Goal: Task Accomplishment & Management: Use online tool/utility

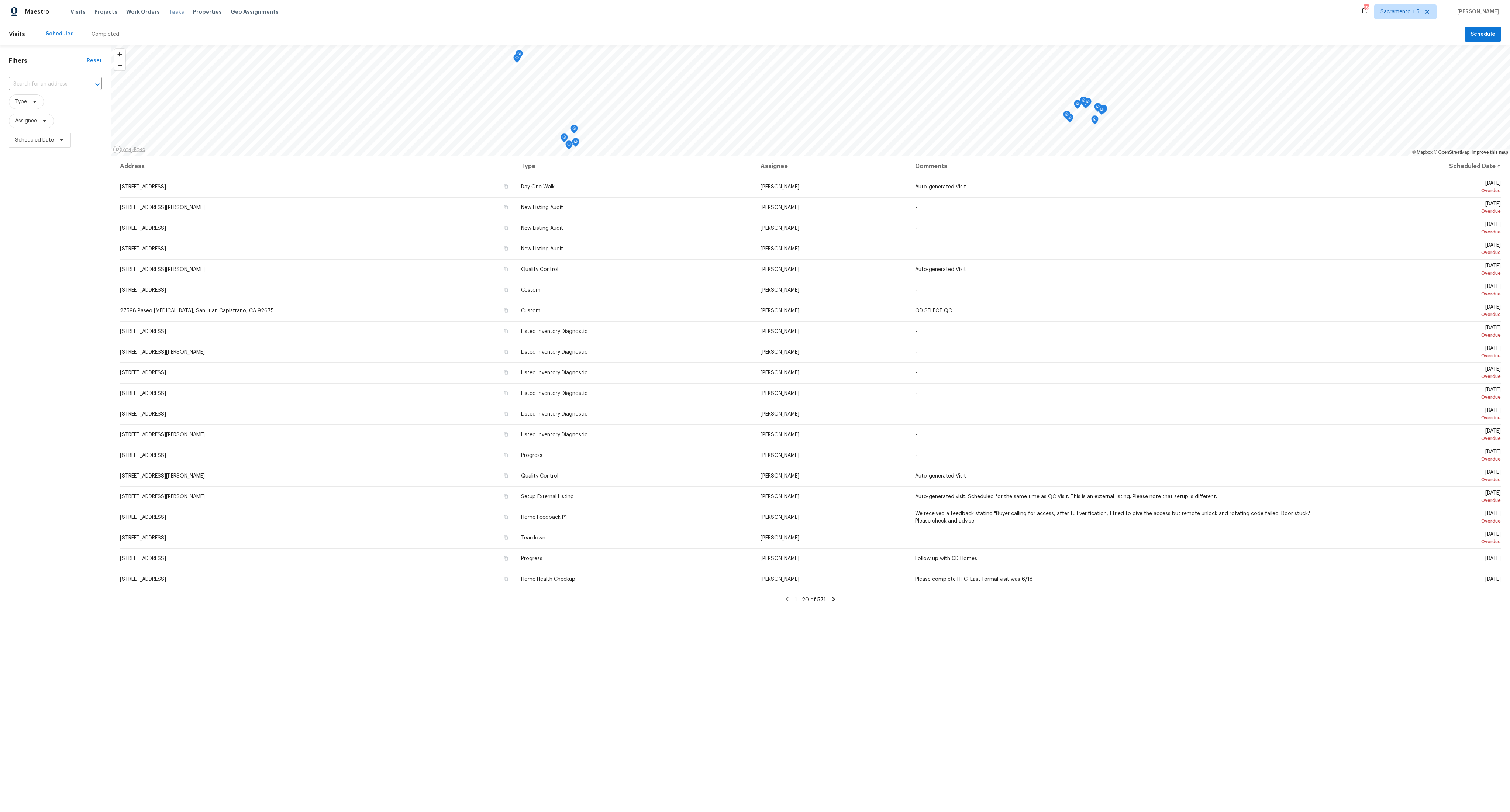
click at [169, 12] on span "Tasks" at bounding box center [176, 12] width 15 height 5
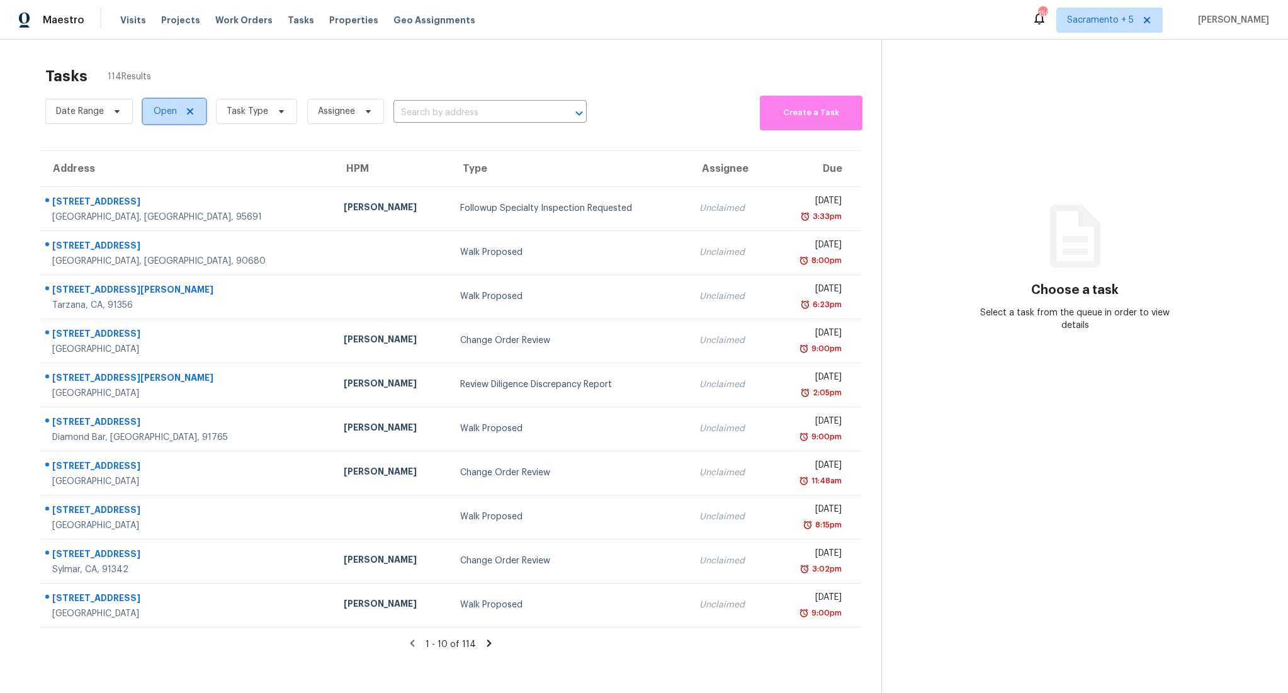
click at [162, 108] on span "Open" at bounding box center [165, 111] width 23 height 13
click at [176, 166] on label "Closed" at bounding box center [172, 165] width 45 height 13
click at [158, 166] on input "Closed" at bounding box center [154, 163] width 8 height 8
checkbox input "true"
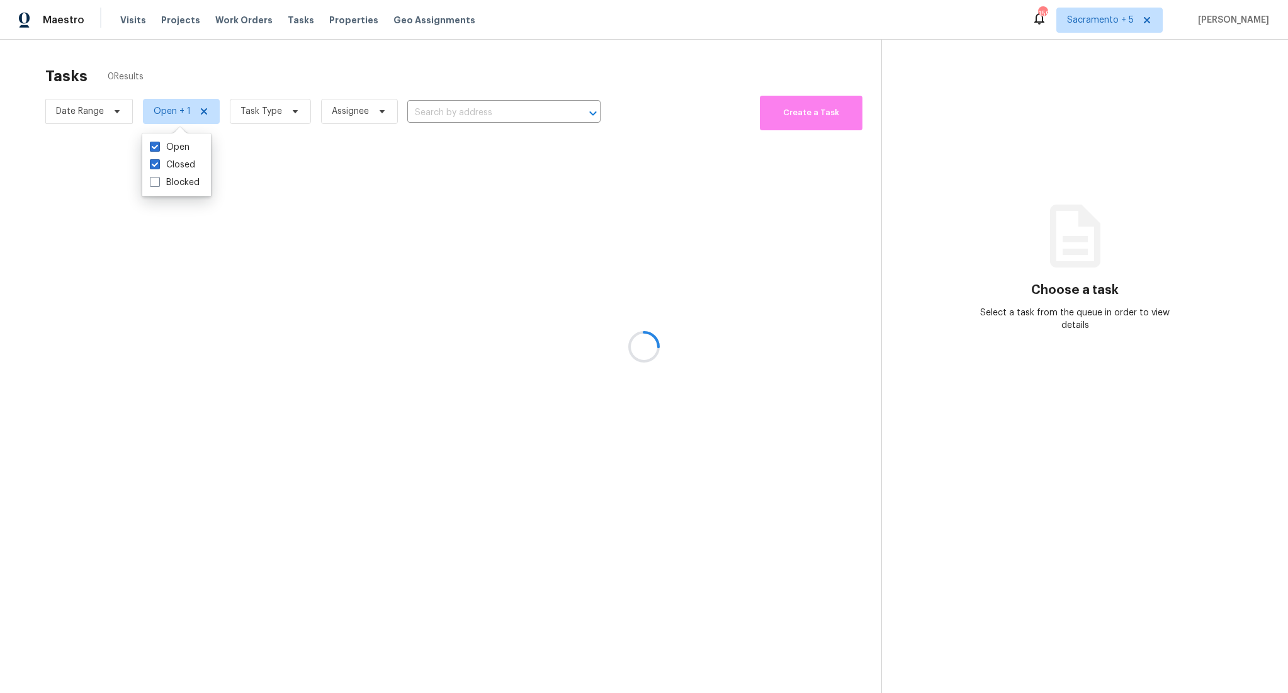
click at [303, 69] on div at bounding box center [644, 346] width 1288 height 693
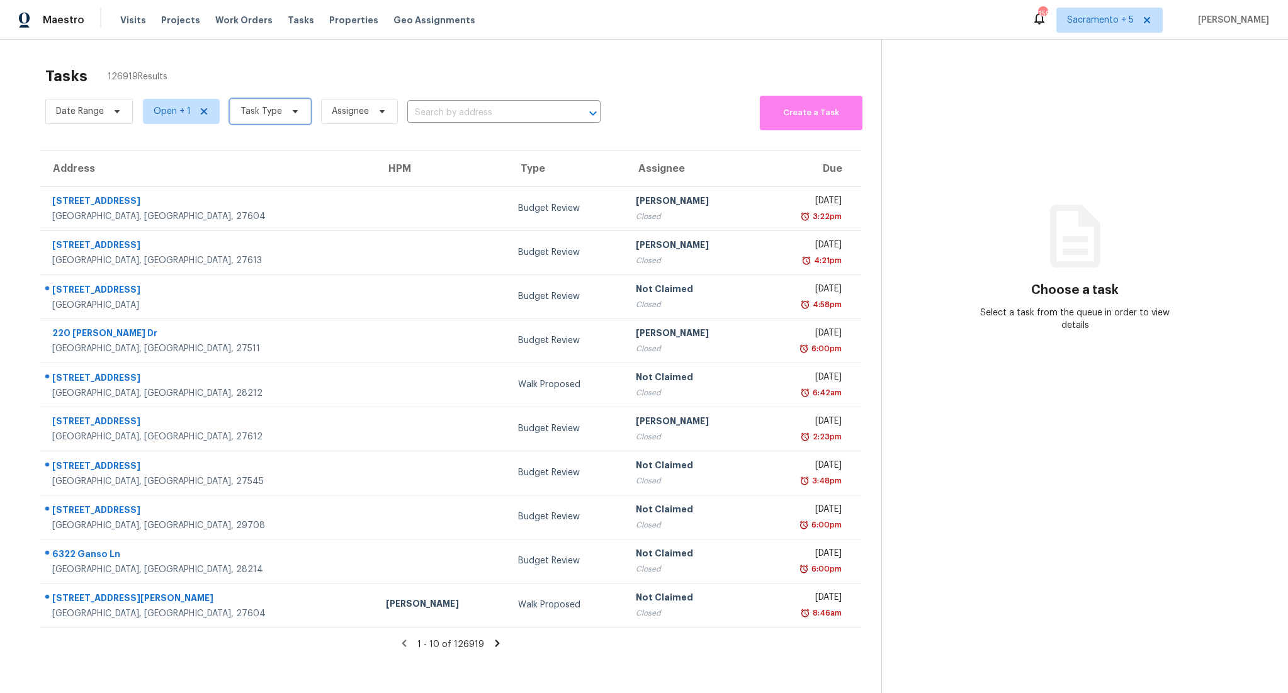
click at [271, 110] on span "Task Type" at bounding box center [261, 111] width 42 height 13
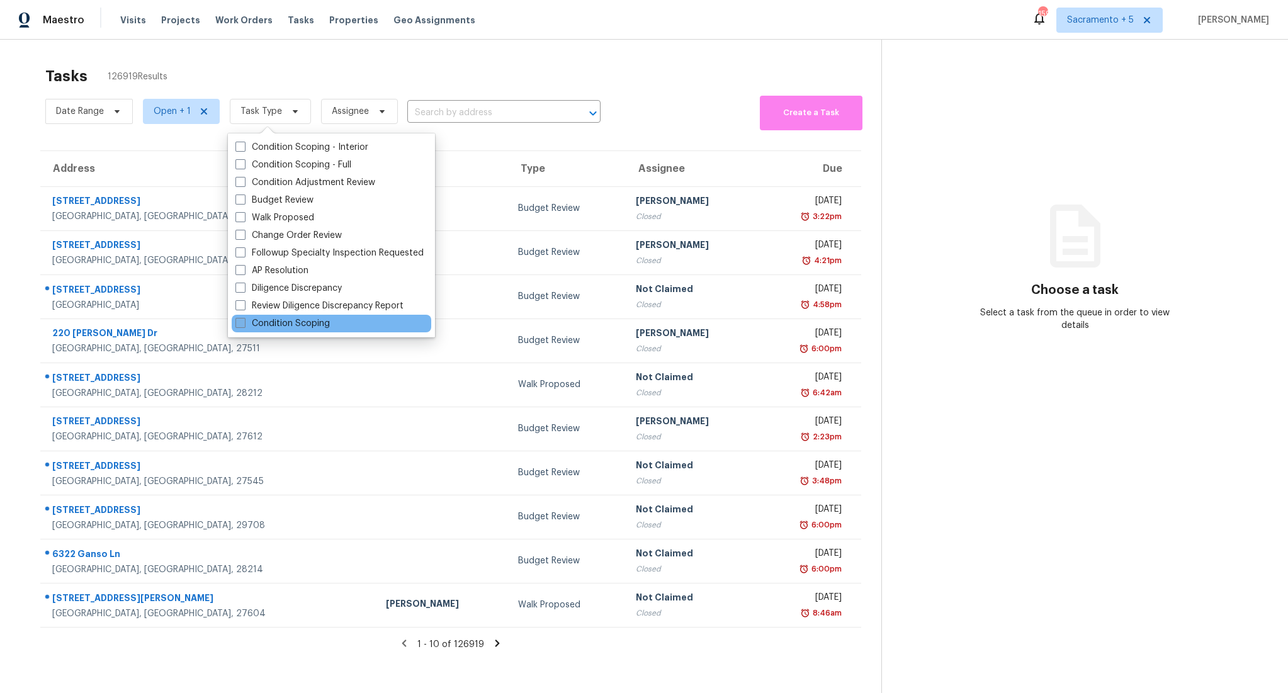
click at [300, 320] on label "Condition Scoping" at bounding box center [282, 323] width 94 height 13
click at [244, 320] on input "Condition Scoping" at bounding box center [239, 321] width 8 height 8
checkbox input "true"
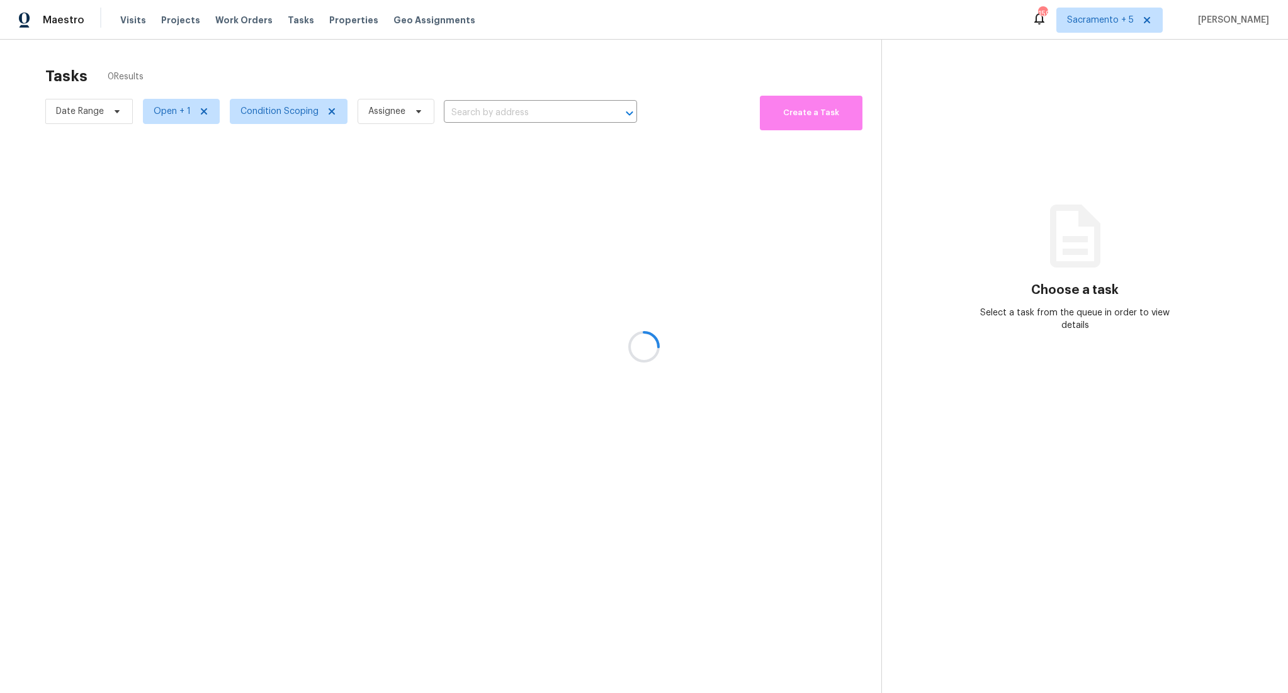
click at [25, 88] on div at bounding box center [644, 346] width 1288 height 693
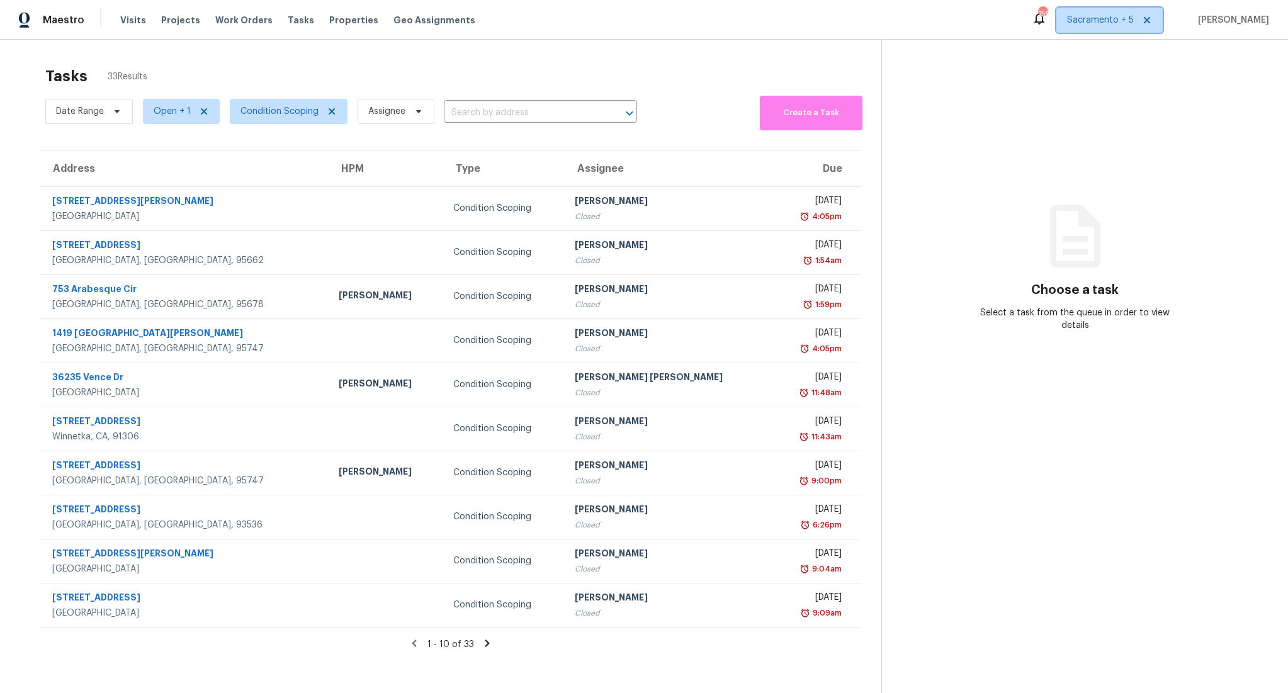
click at [1120, 25] on span "Sacramento + 5" at bounding box center [1100, 20] width 67 height 13
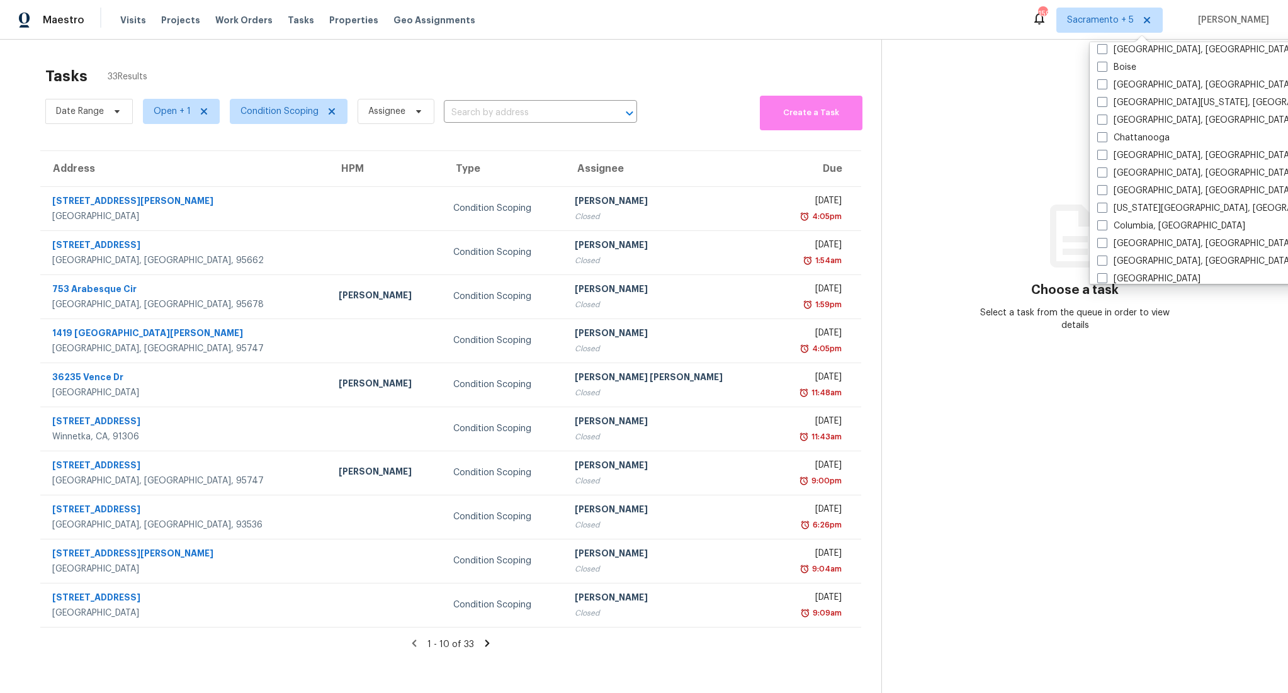
scroll to position [270, 0]
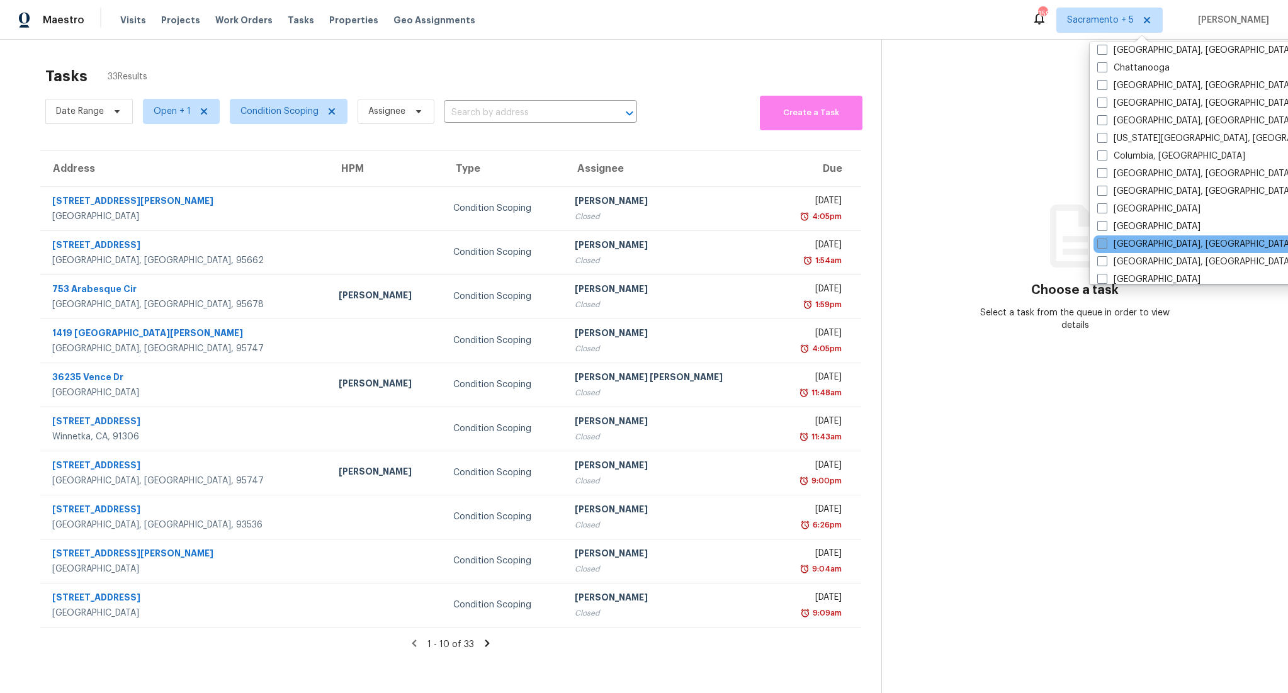
click at [1136, 246] on label "[GEOGRAPHIC_DATA], [GEOGRAPHIC_DATA]" at bounding box center [1194, 244] width 195 height 13
click at [1105, 246] on input "[GEOGRAPHIC_DATA], [GEOGRAPHIC_DATA]" at bounding box center [1101, 242] width 8 height 8
checkbox input "true"
click at [832, 169] on th "Due" at bounding box center [816, 168] width 89 height 35
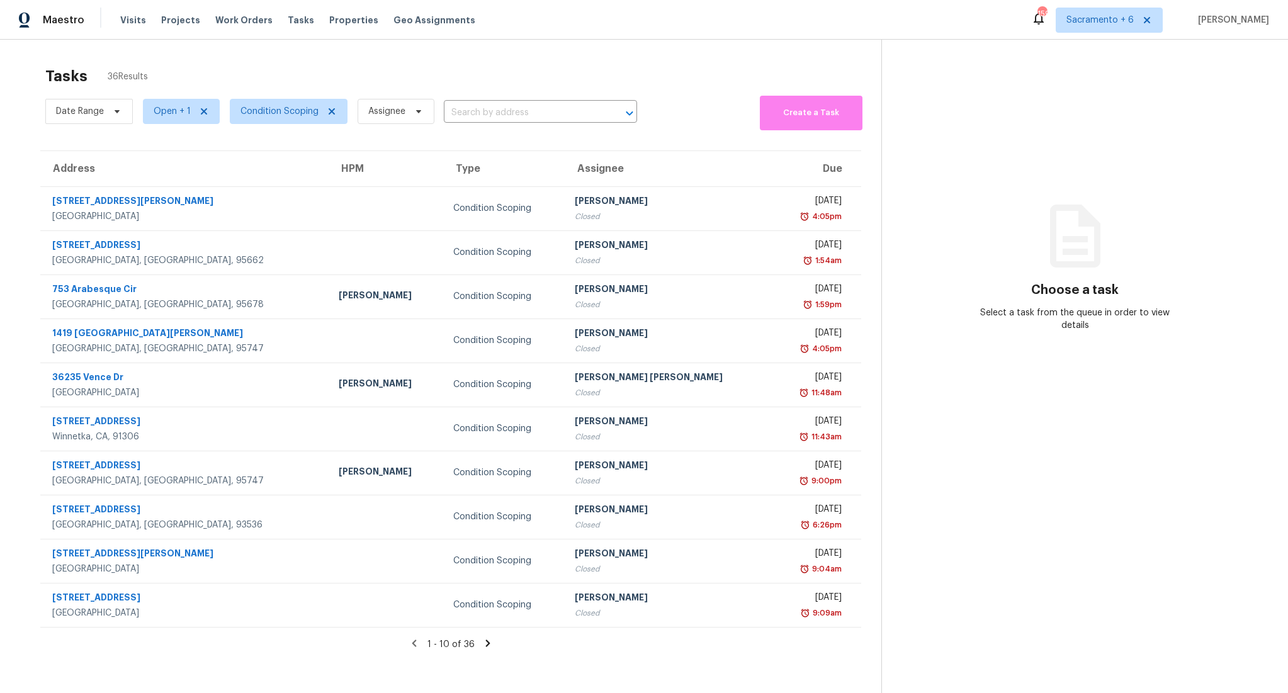
click at [488, 640] on icon at bounding box center [487, 643] width 11 height 11
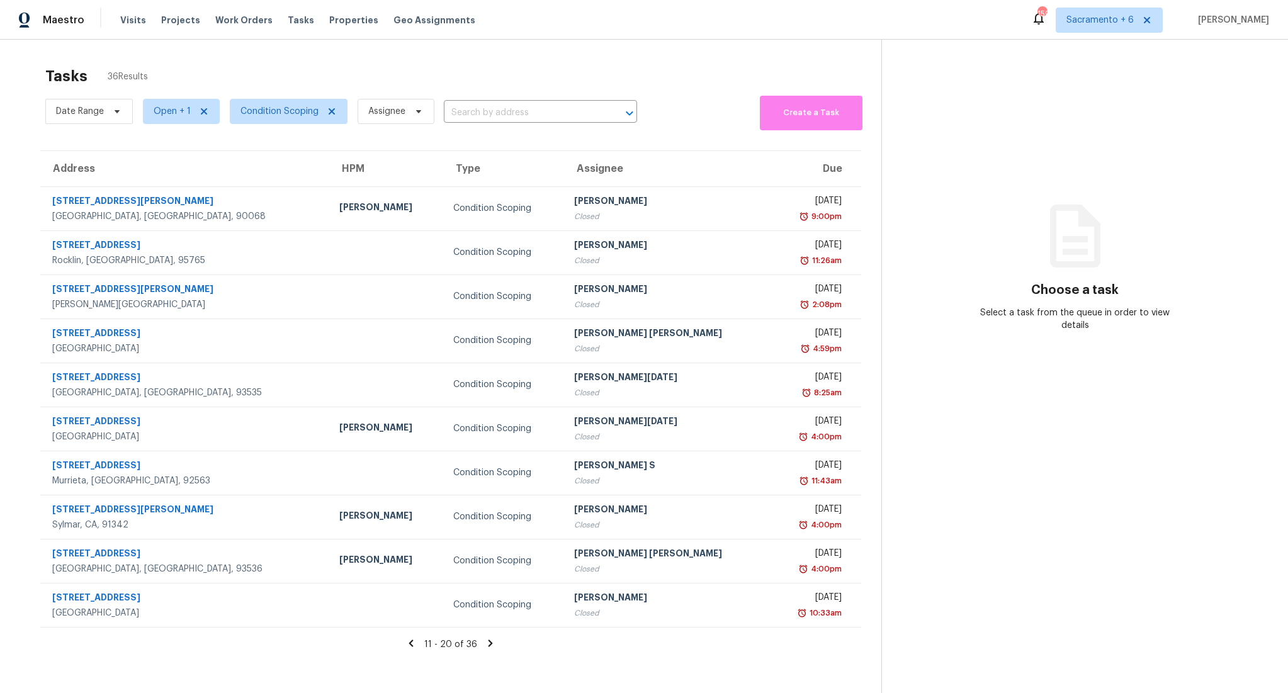
click at [485, 638] on icon at bounding box center [490, 643] width 11 height 11
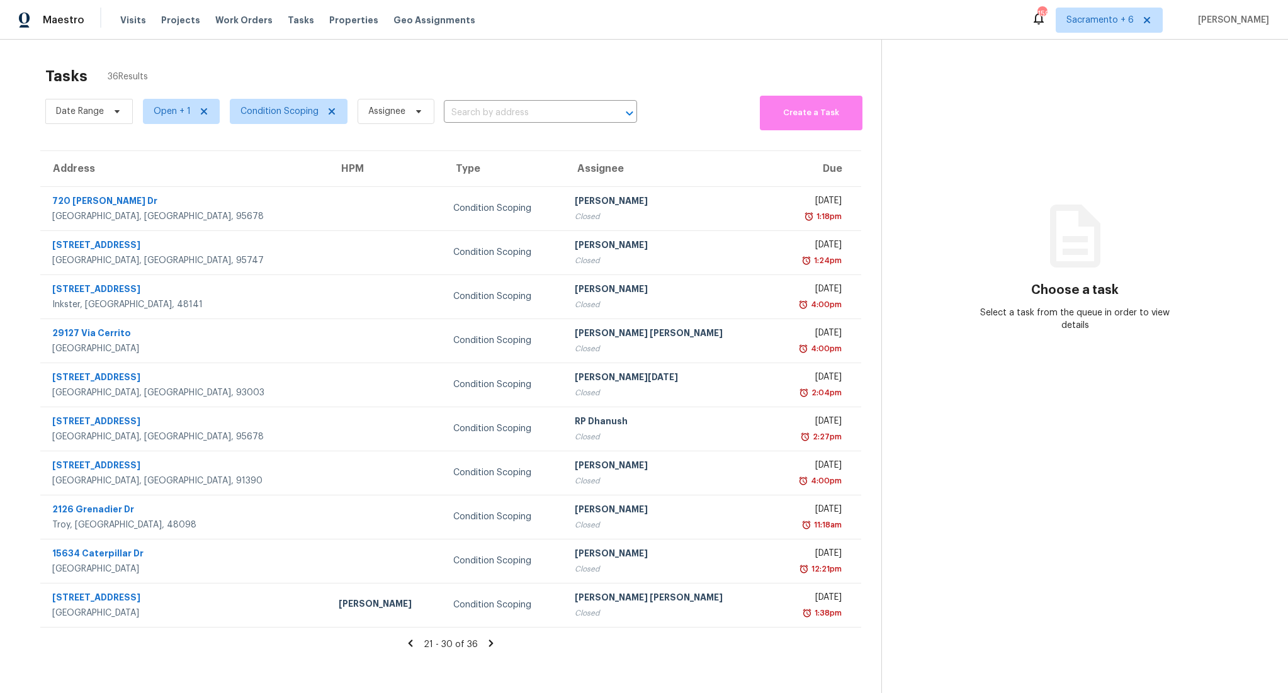
click at [494, 641] on icon at bounding box center [490, 643] width 11 height 11
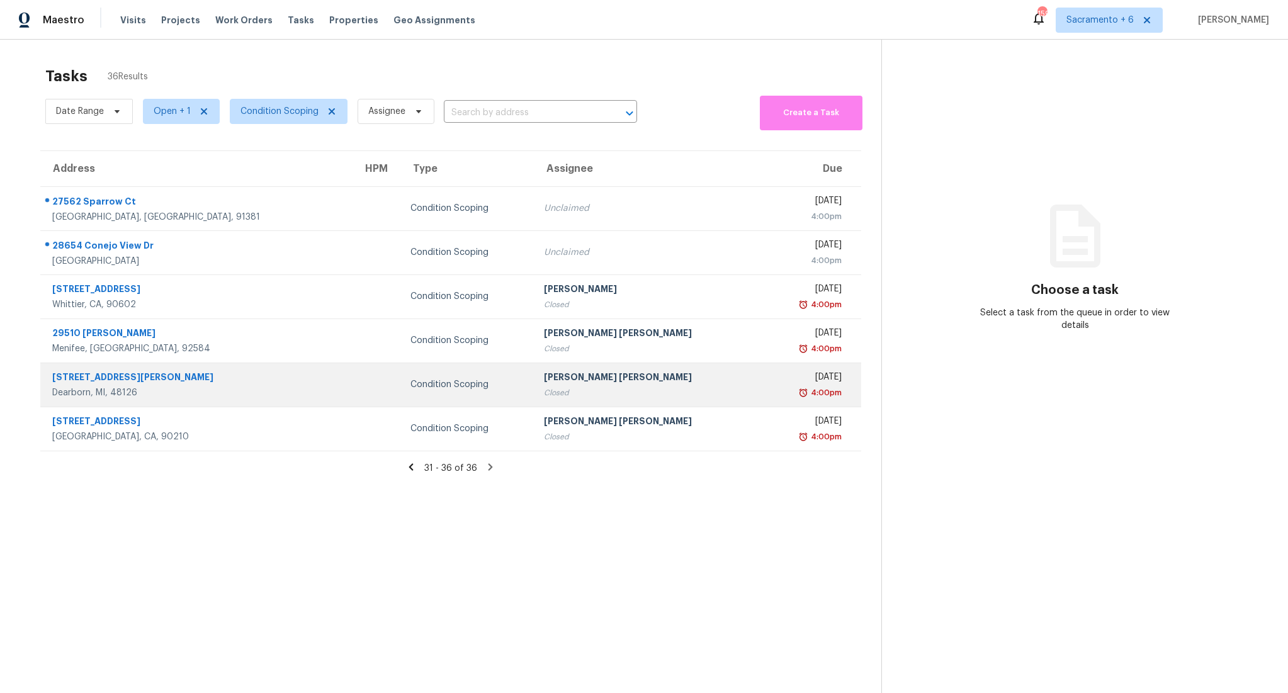
click at [178, 397] on div "Dearborn, MI, 48126" at bounding box center [197, 393] width 290 height 13
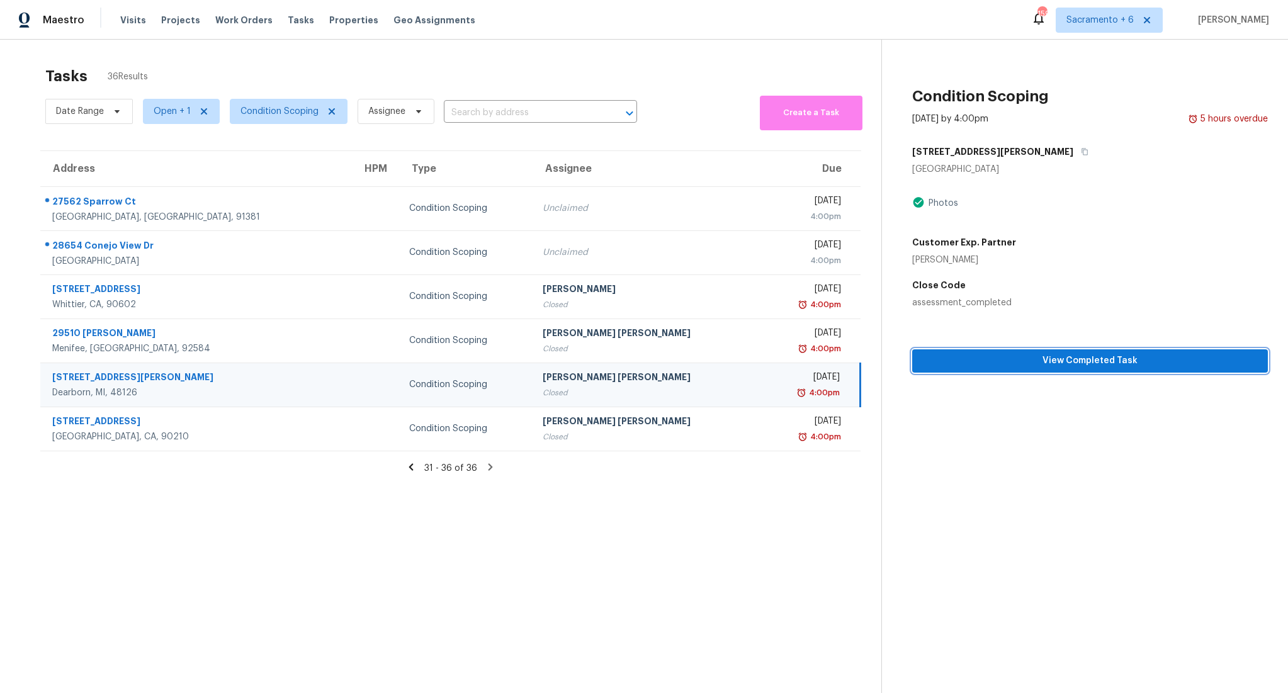
click at [1037, 361] on span "View Completed Task" at bounding box center [1090, 361] width 336 height 16
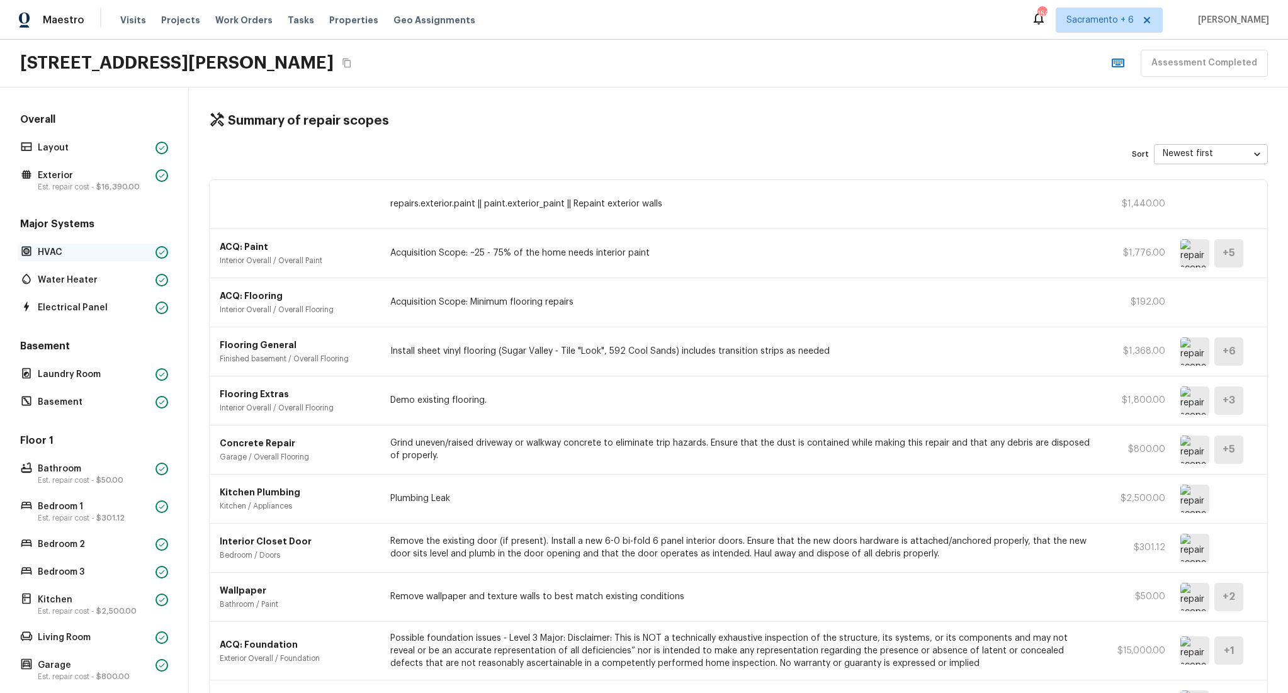
click at [90, 256] on p "HVAC" at bounding box center [94, 252] width 113 height 13
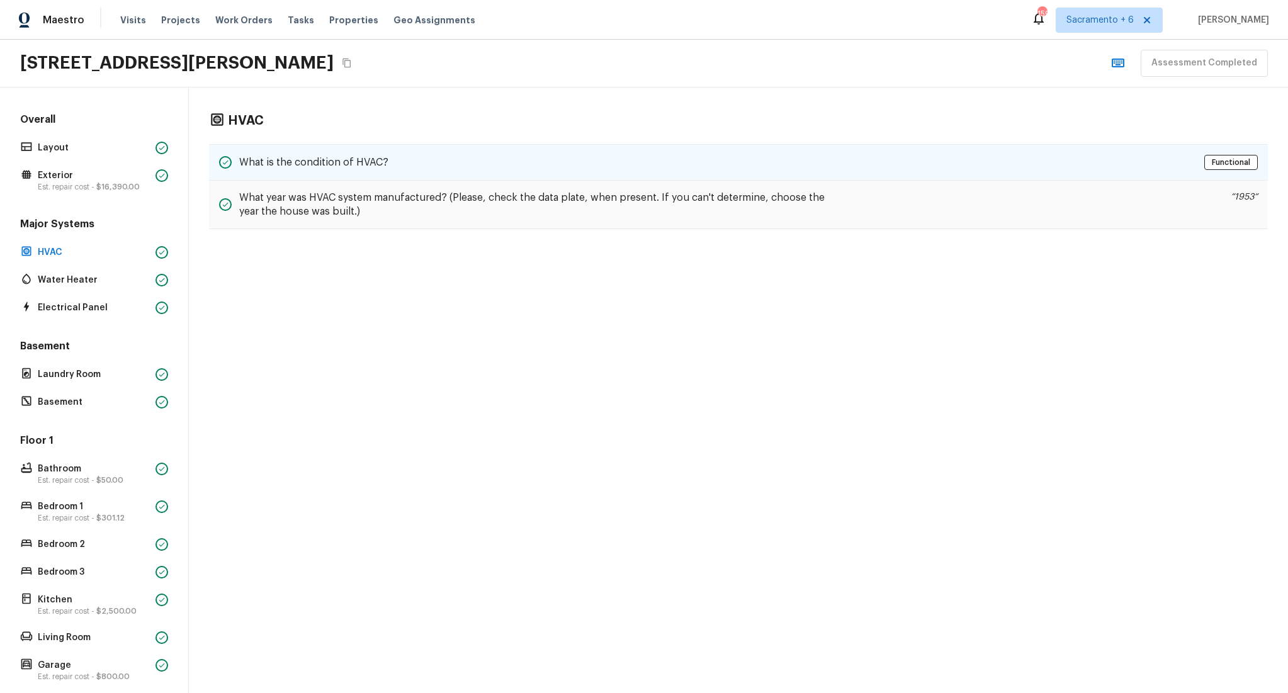
click at [607, 152] on div "What is the condition of HVAC? Functional" at bounding box center [738, 162] width 1059 height 37
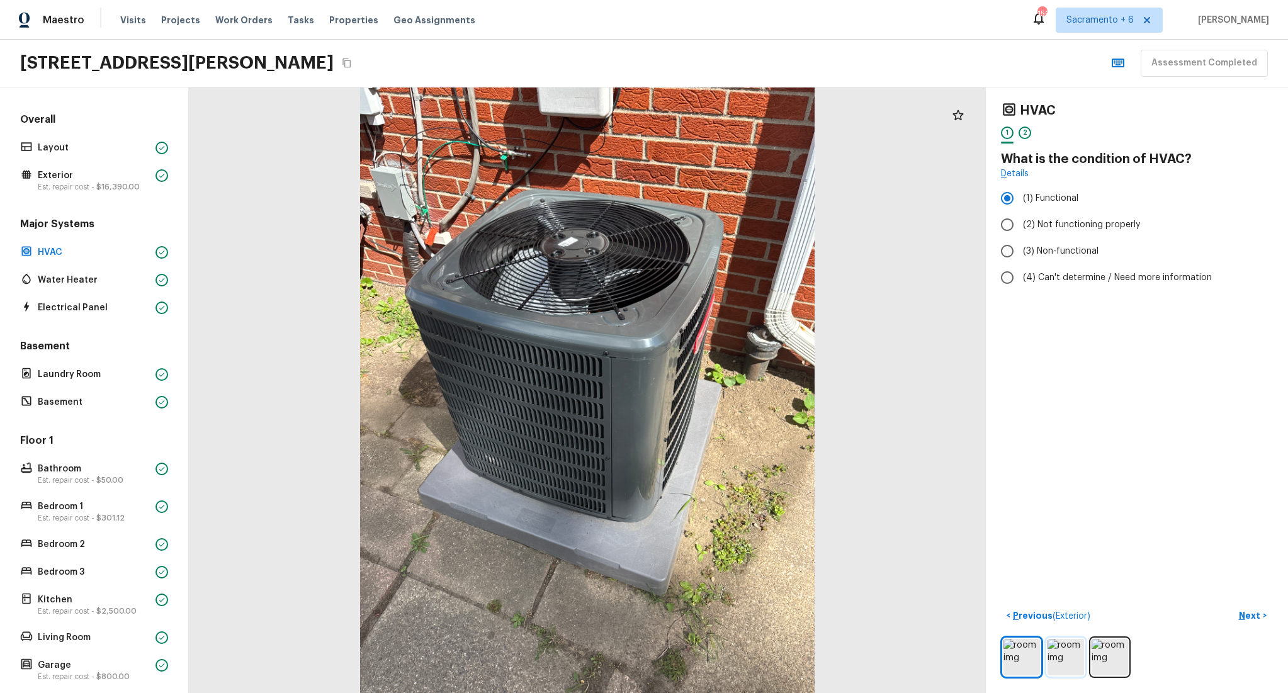
click at [1069, 653] on img at bounding box center [1066, 657] width 37 height 37
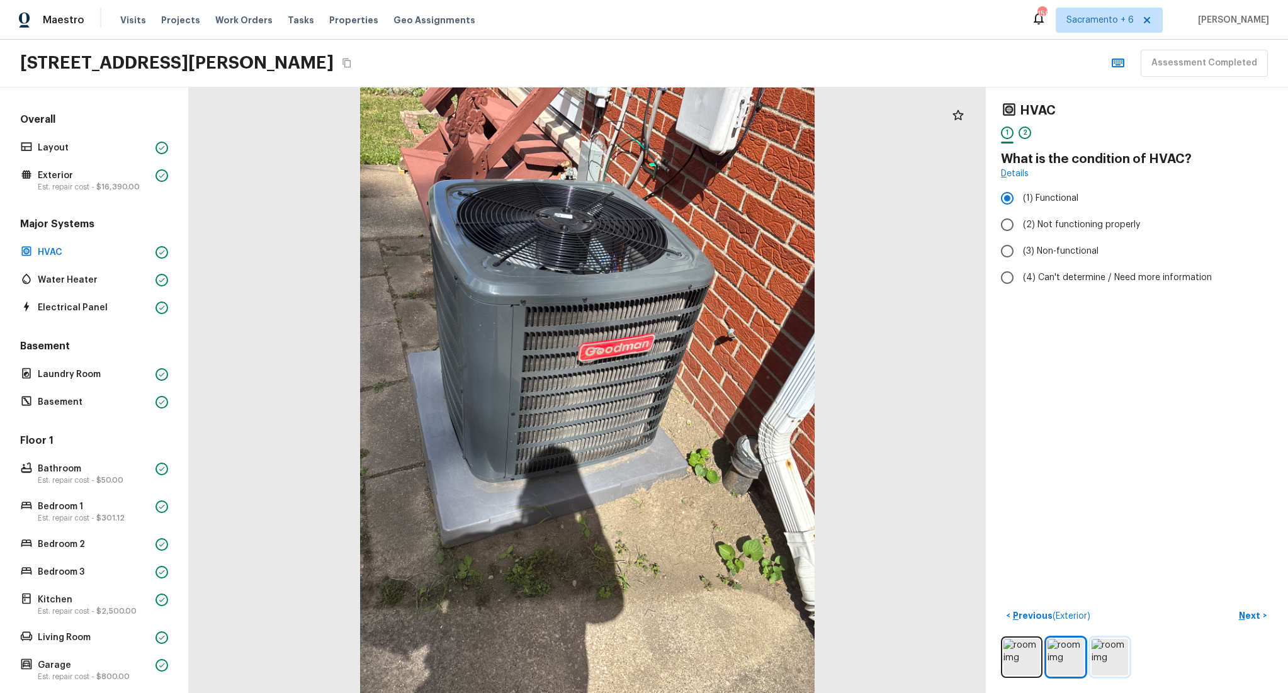
click at [1112, 661] on img at bounding box center [1110, 657] width 37 height 37
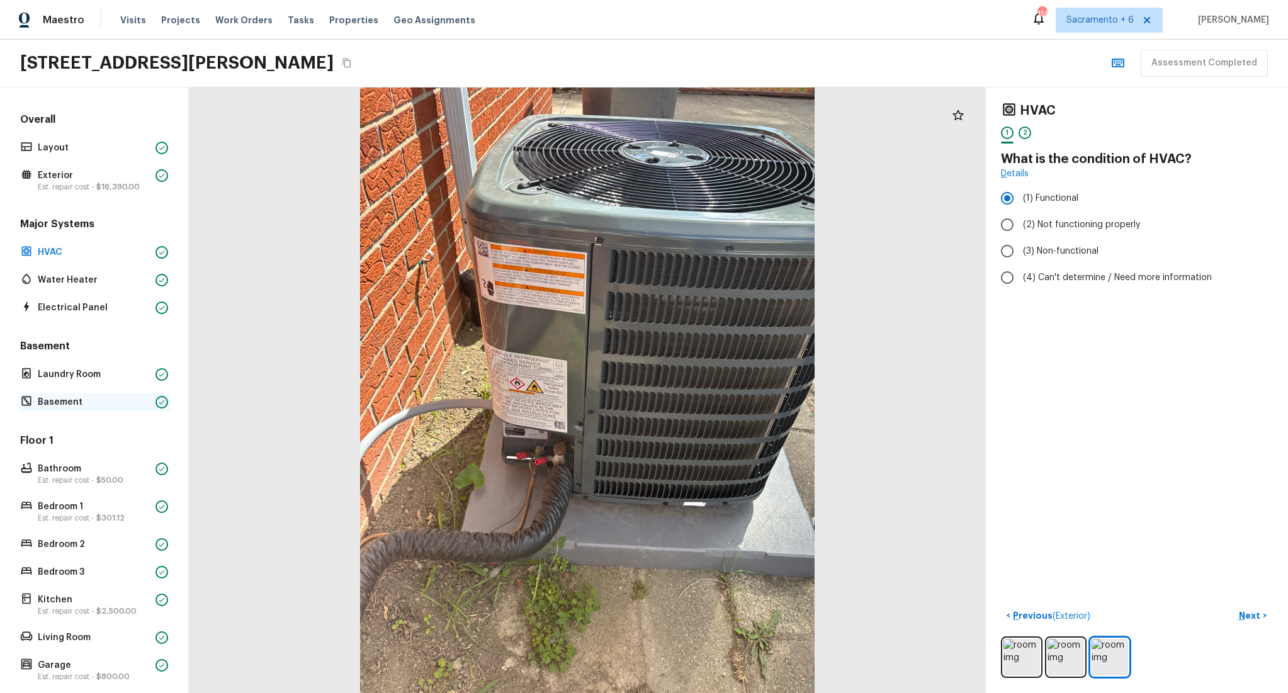
click at [79, 401] on p "Basement" at bounding box center [94, 402] width 113 height 13
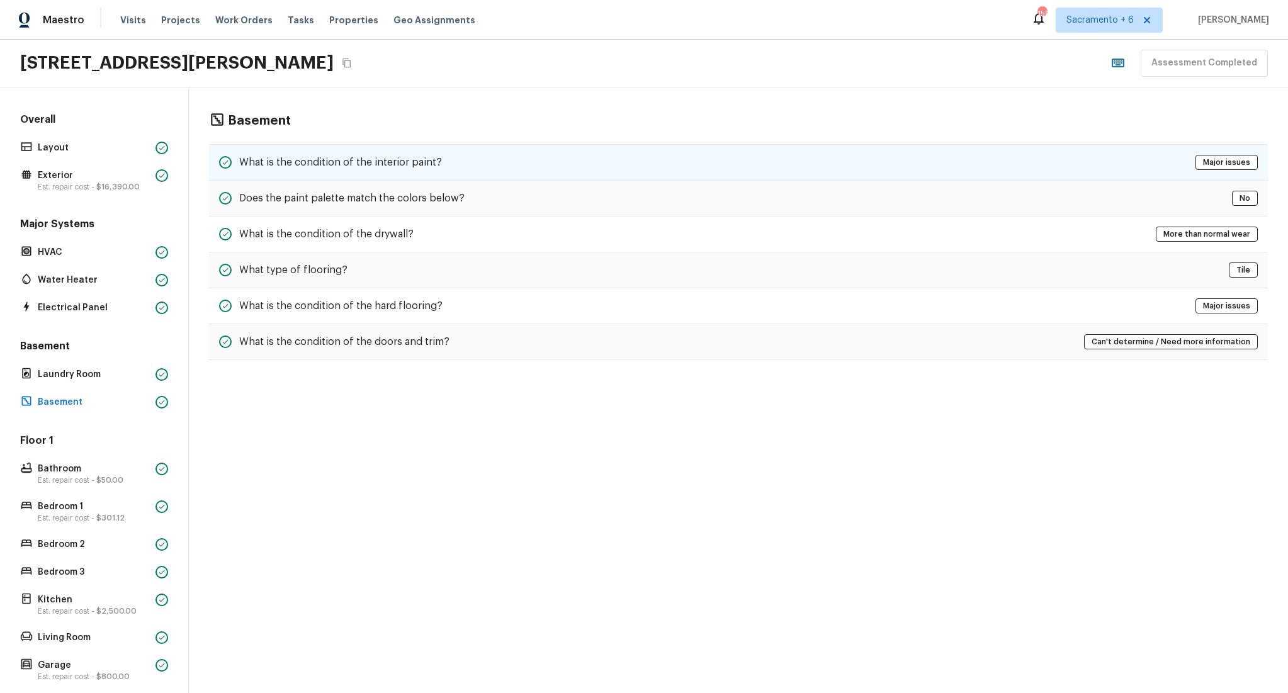
click at [324, 168] on h5 "What is the condition of the interior paint?" at bounding box center [340, 162] width 203 height 14
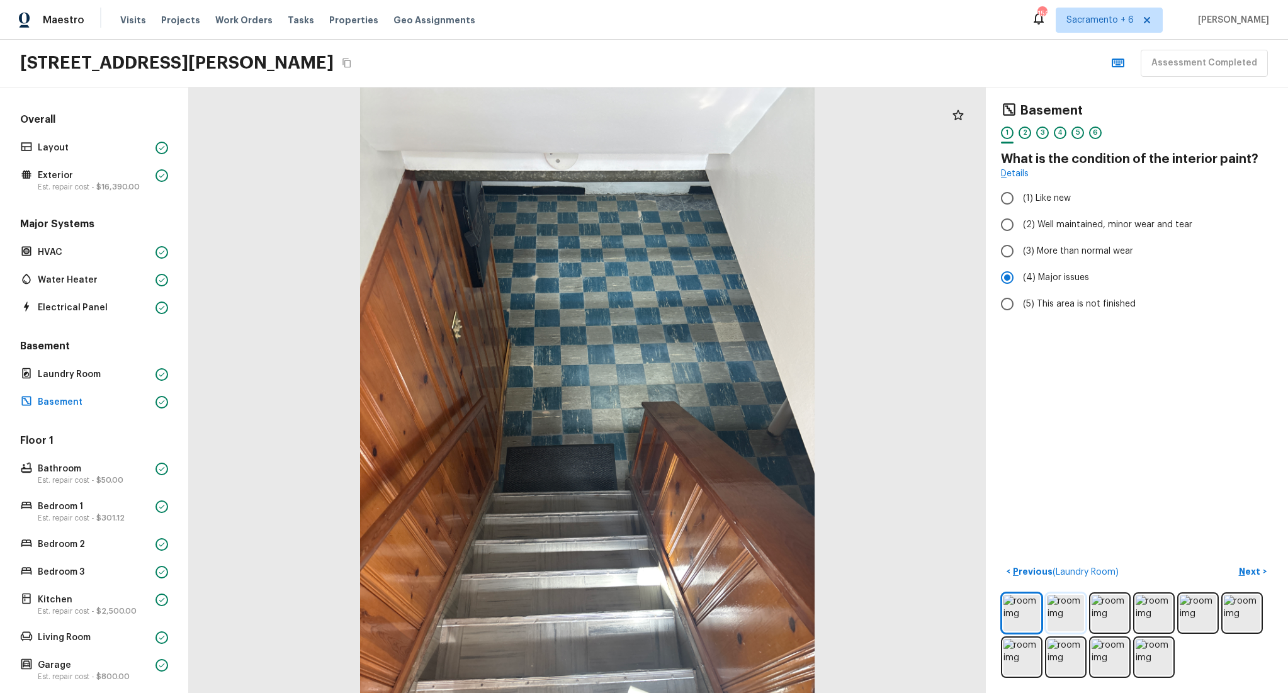
click at [1067, 611] on img at bounding box center [1066, 613] width 37 height 37
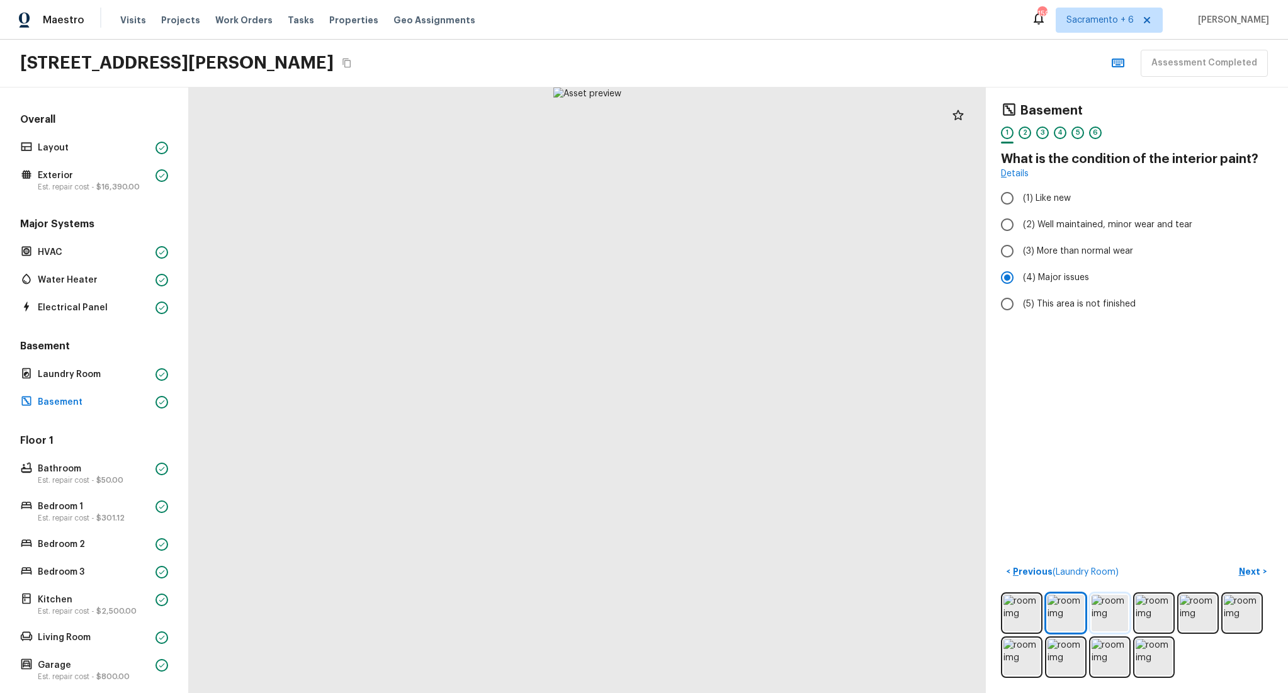
click at [1113, 611] on img at bounding box center [1110, 613] width 37 height 37
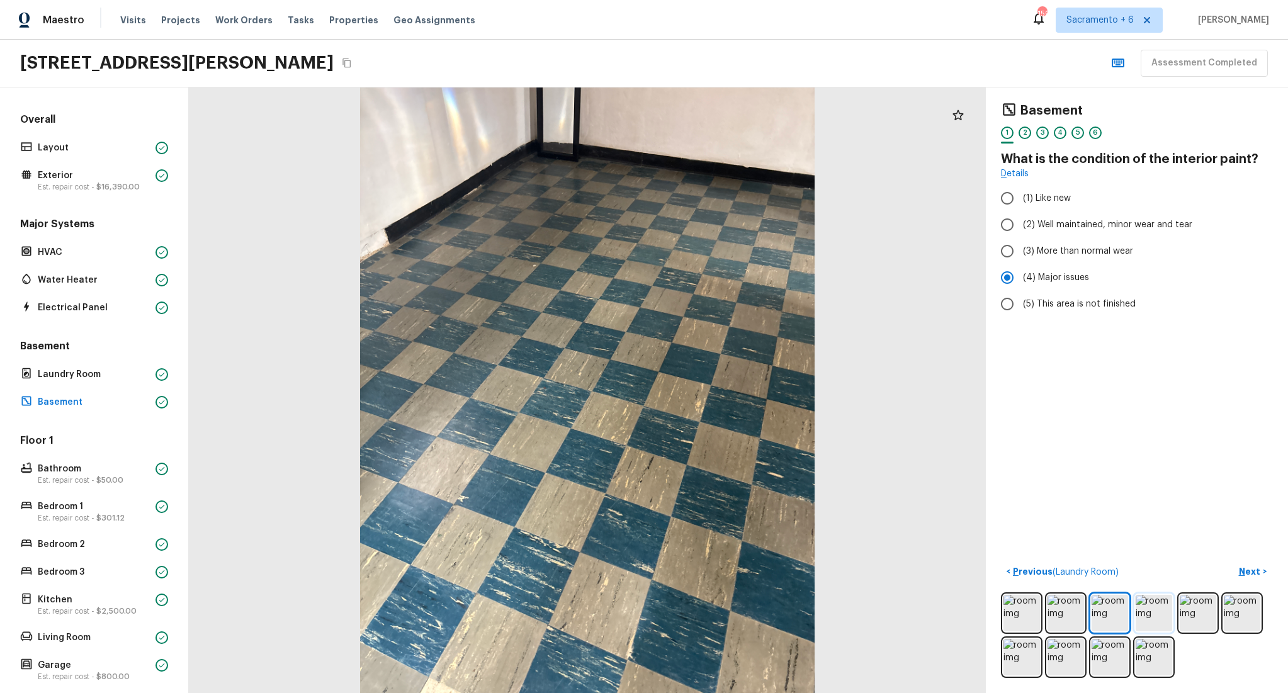
click at [1151, 614] on img at bounding box center [1154, 613] width 37 height 37
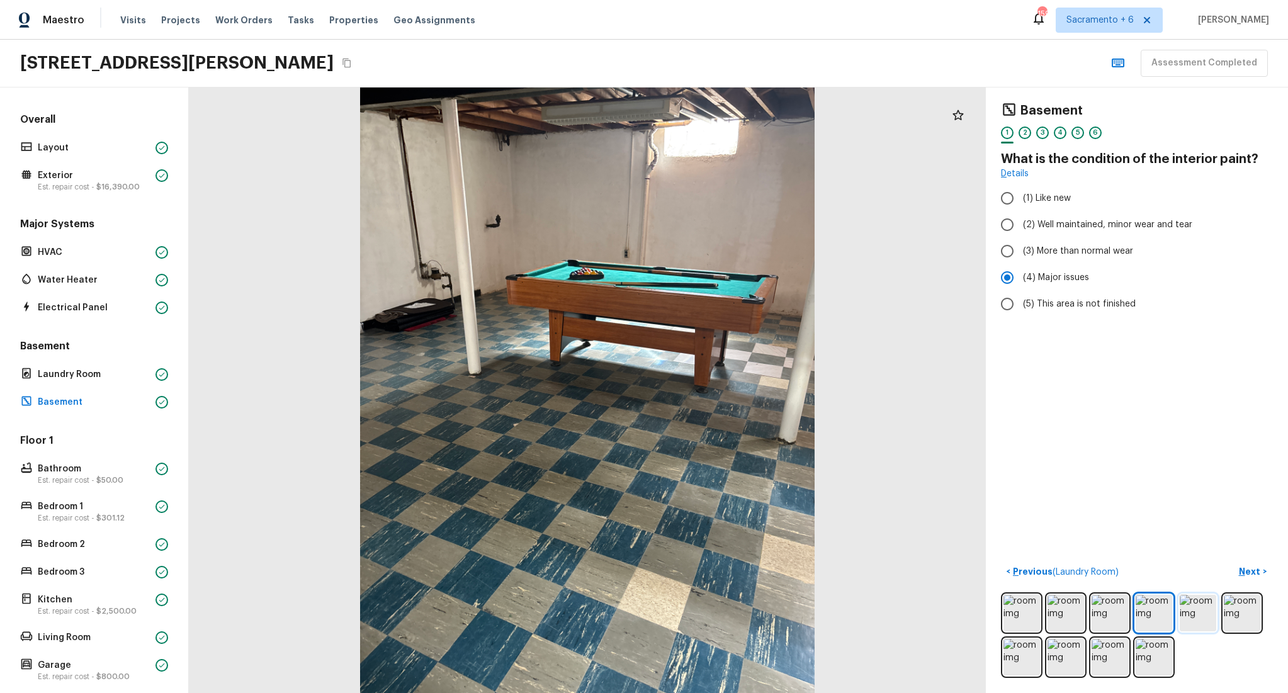
click at [1214, 605] on img at bounding box center [1198, 613] width 37 height 37
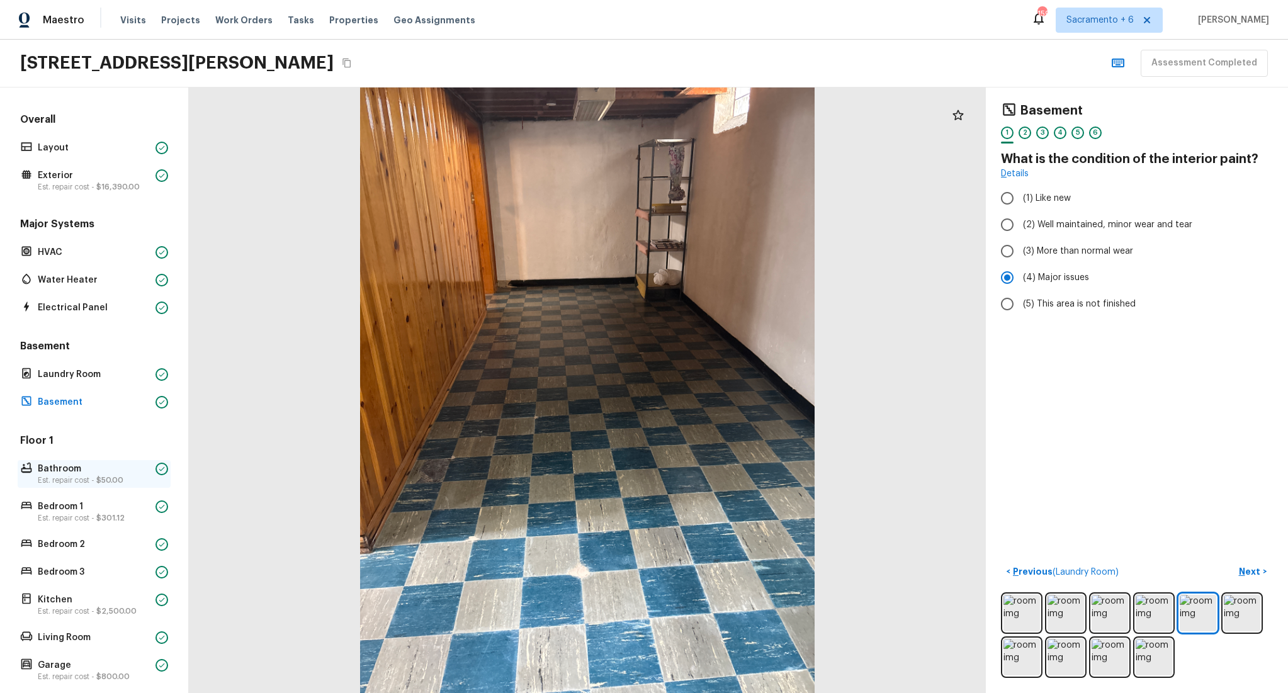
click at [86, 473] on p "Bathroom" at bounding box center [94, 469] width 113 height 13
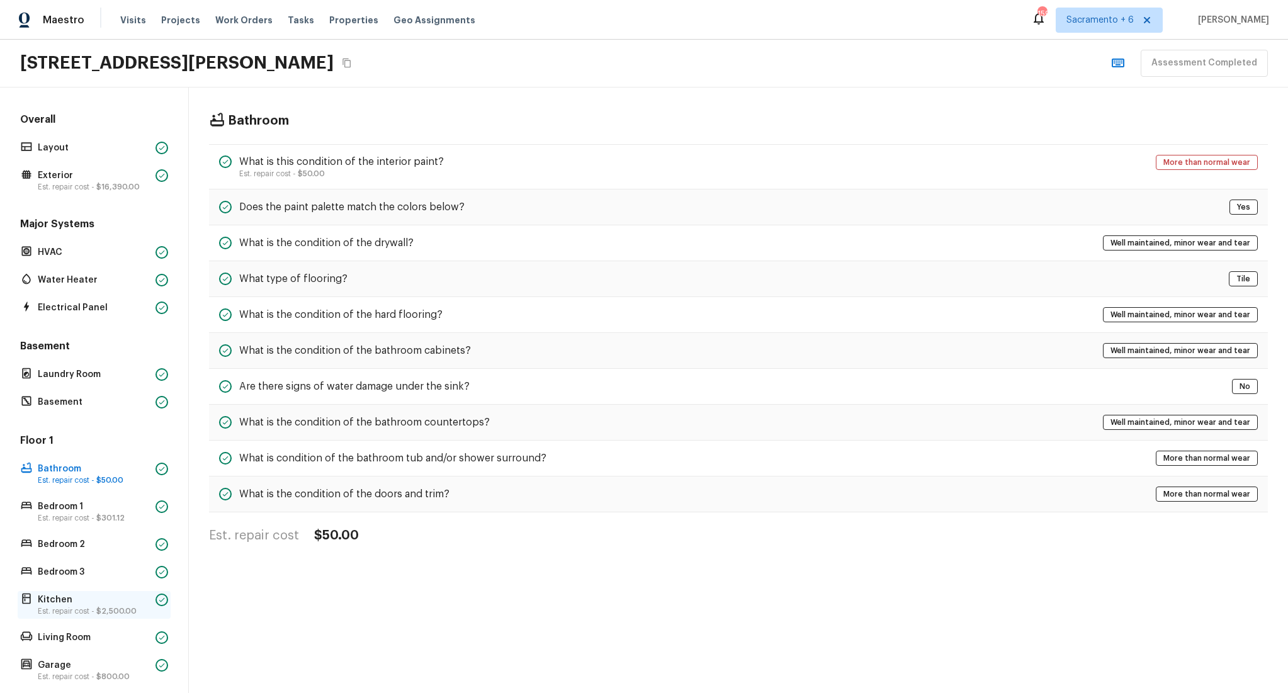
click at [103, 604] on p "Kitchen" at bounding box center [94, 600] width 113 height 13
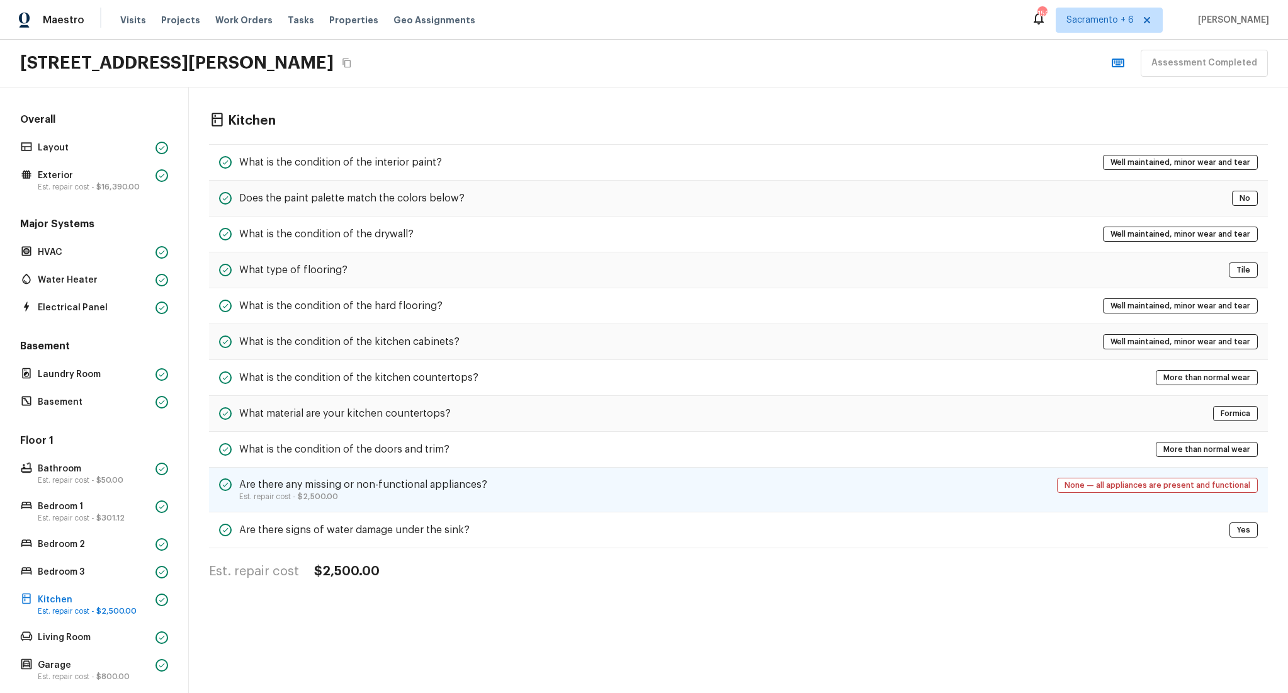
click at [445, 482] on h5 "Are there any missing or non-functional appliances?" at bounding box center [363, 485] width 248 height 14
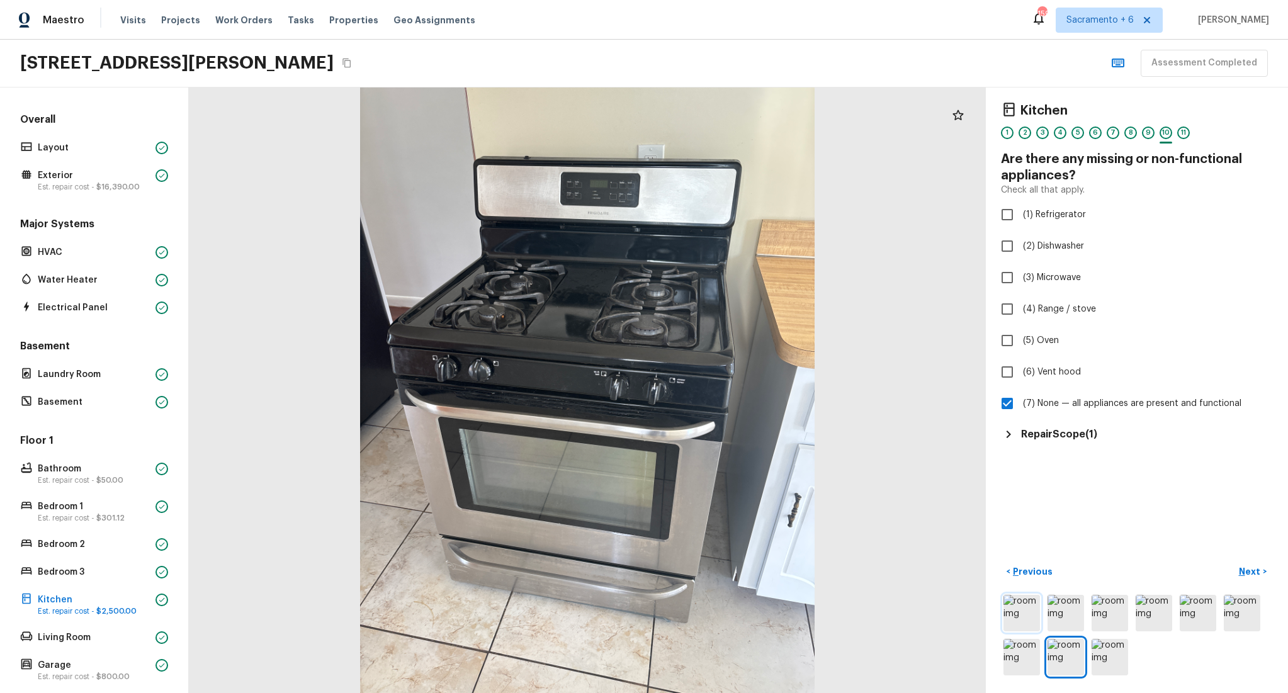
click at [1029, 613] on img at bounding box center [1021, 613] width 37 height 37
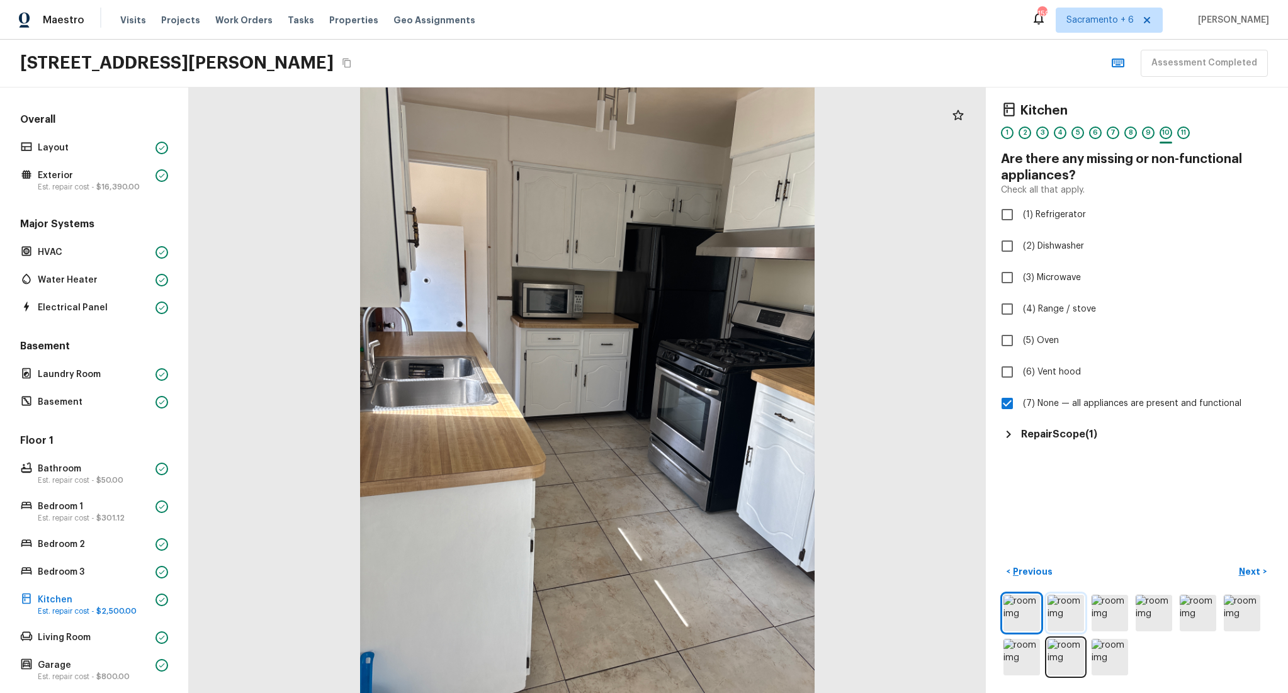
click at [1068, 616] on img at bounding box center [1066, 613] width 37 height 37
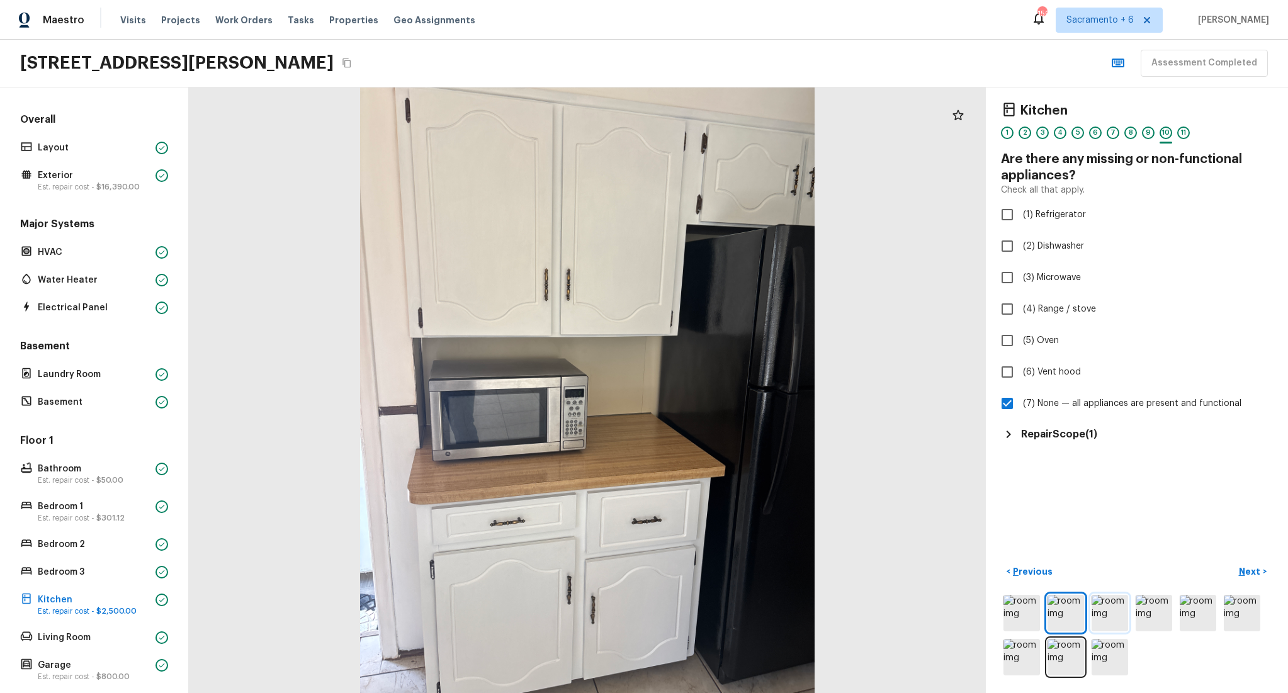
click at [1110, 610] on img at bounding box center [1110, 613] width 37 height 37
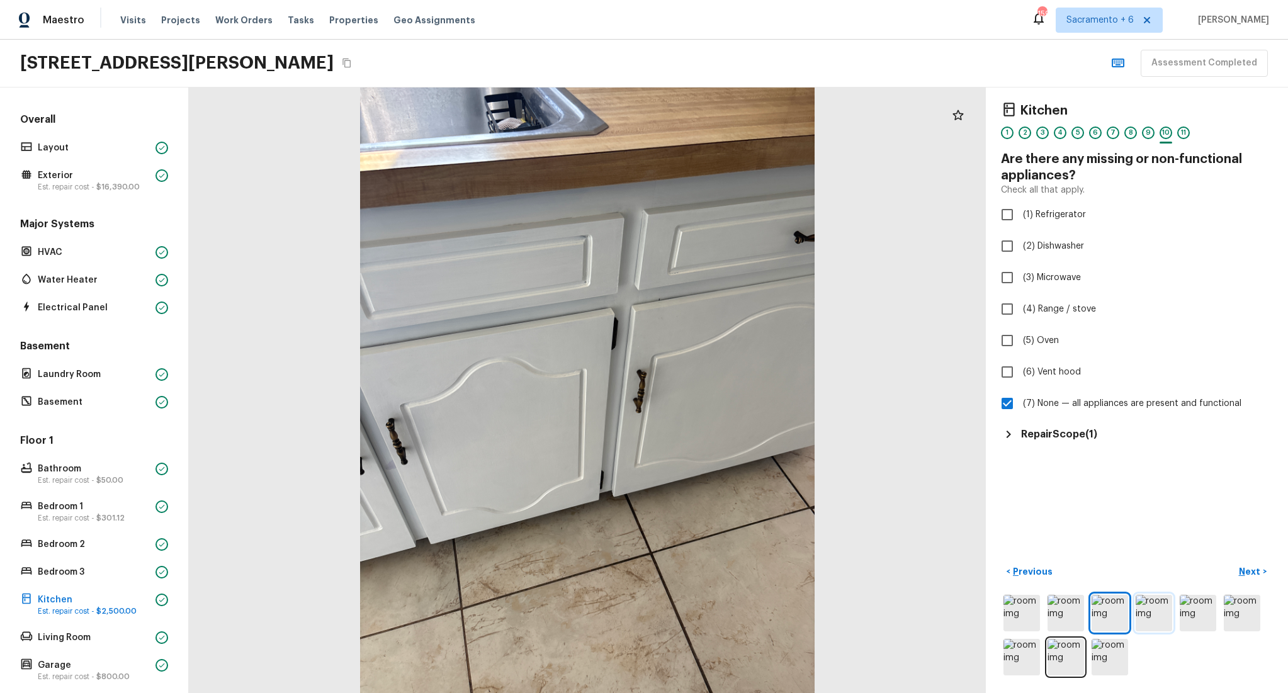
click at [1169, 619] on img at bounding box center [1154, 613] width 37 height 37
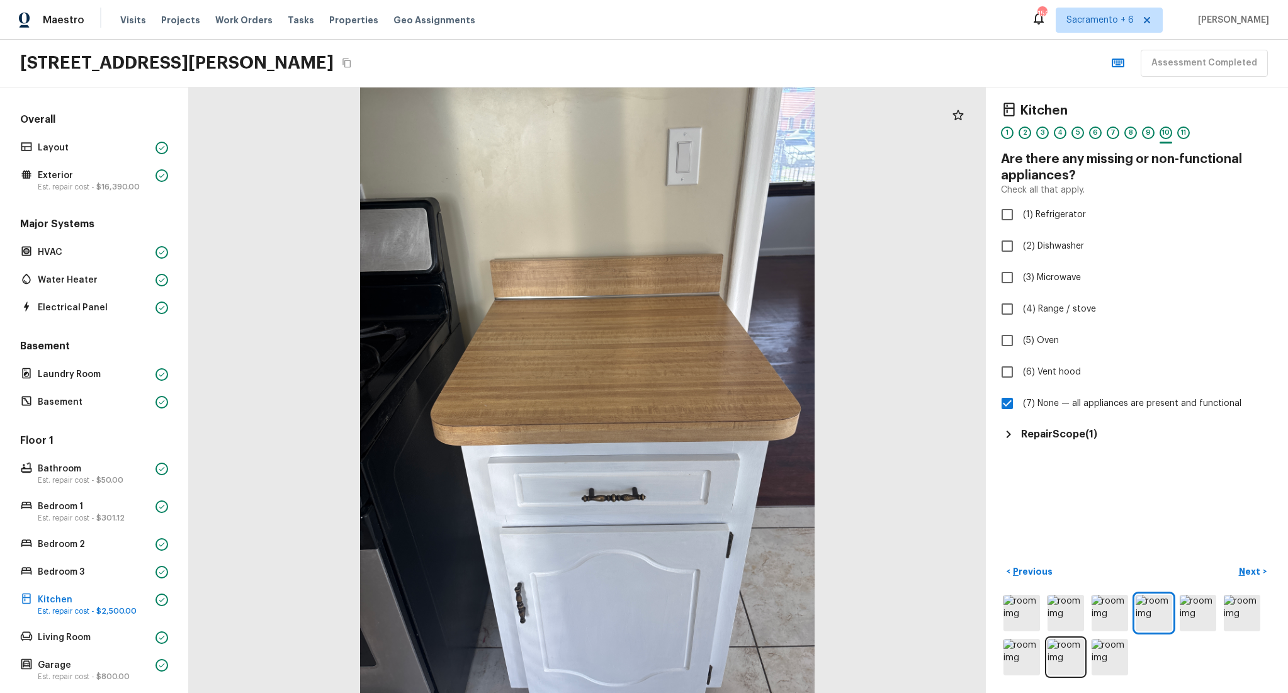
scroll to position [130, 0]
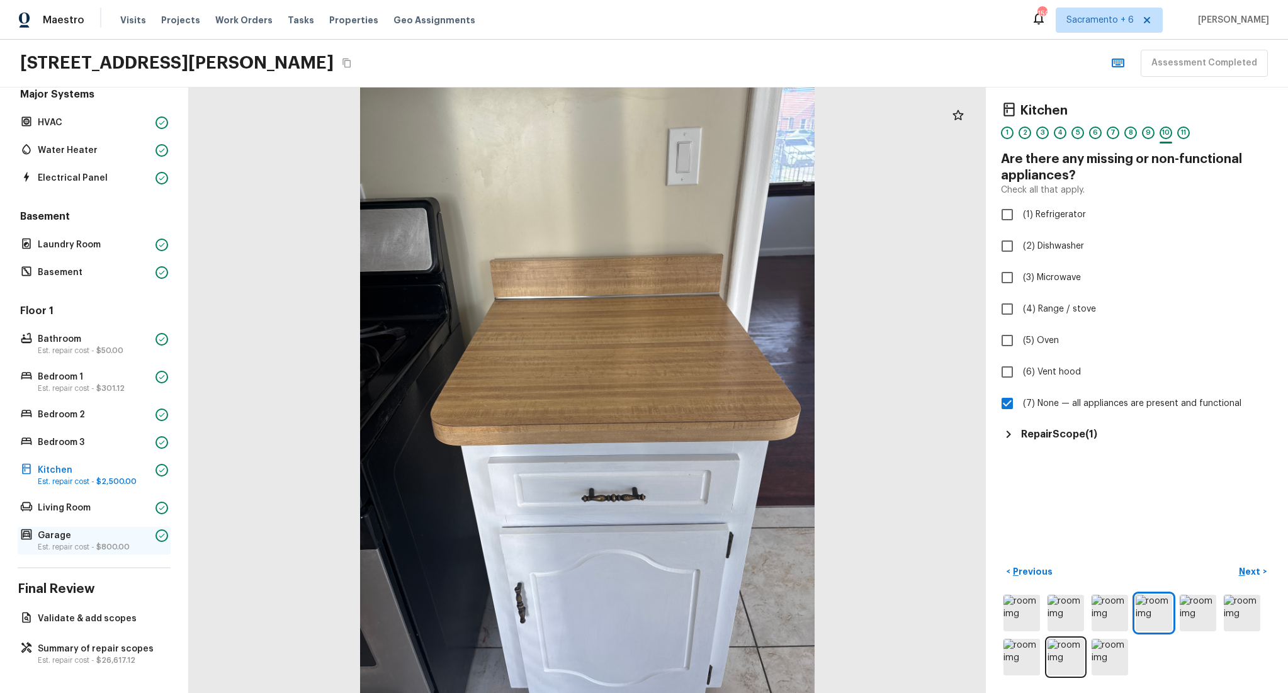
click at [96, 545] on span "$800.00" at bounding box center [112, 547] width 33 height 8
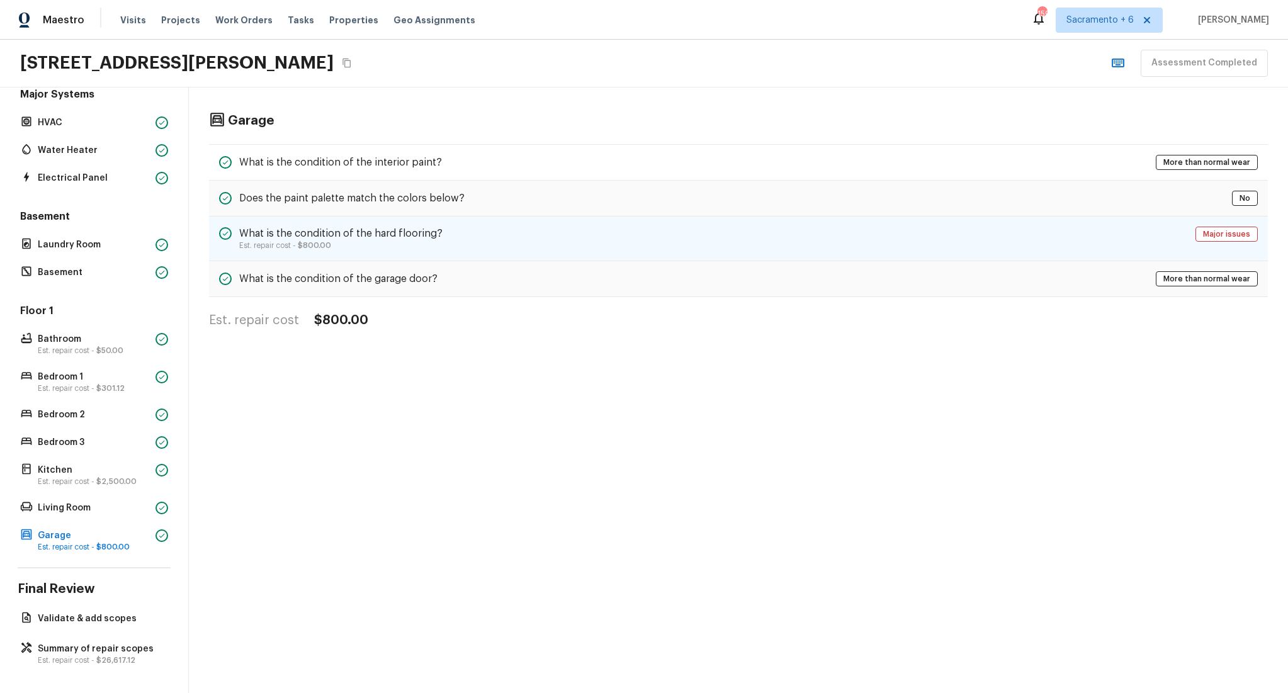
click at [329, 242] on span "$800.00" at bounding box center [314, 246] width 33 height 8
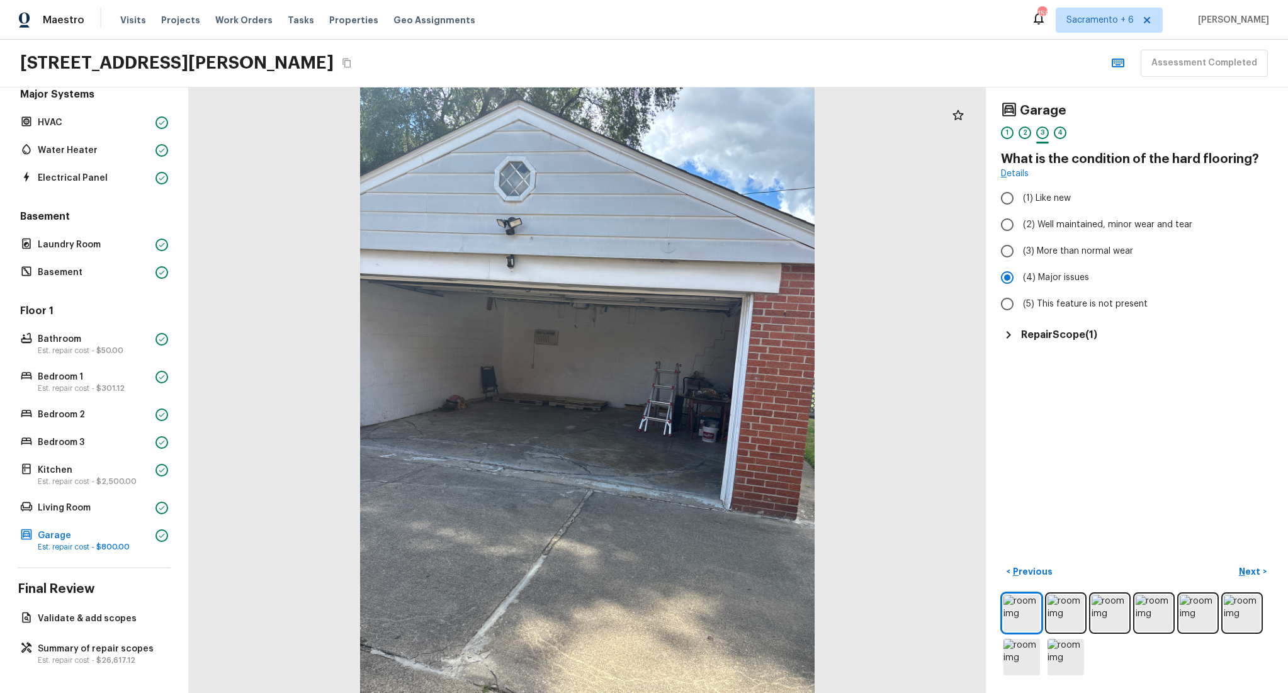
scroll to position [0, 0]
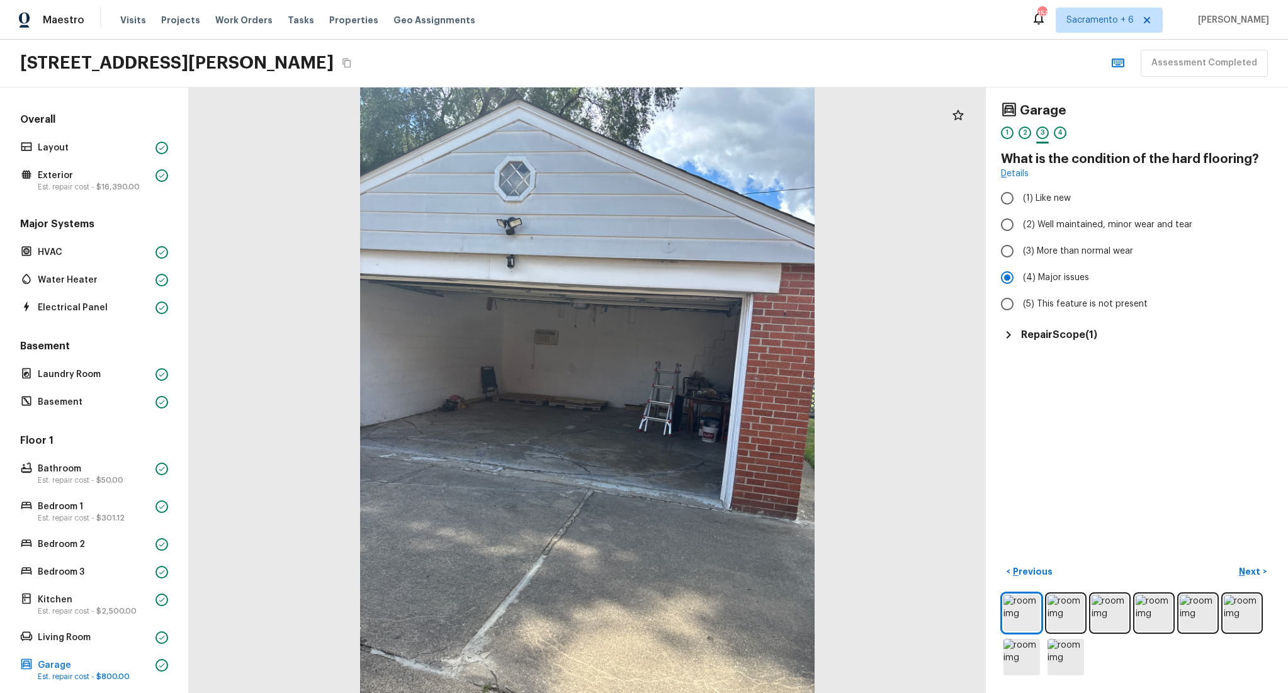
click at [355, 61] on button "Copy Address" at bounding box center [347, 63] width 16 height 16
click at [93, 147] on p "Layout" at bounding box center [94, 148] width 113 height 13
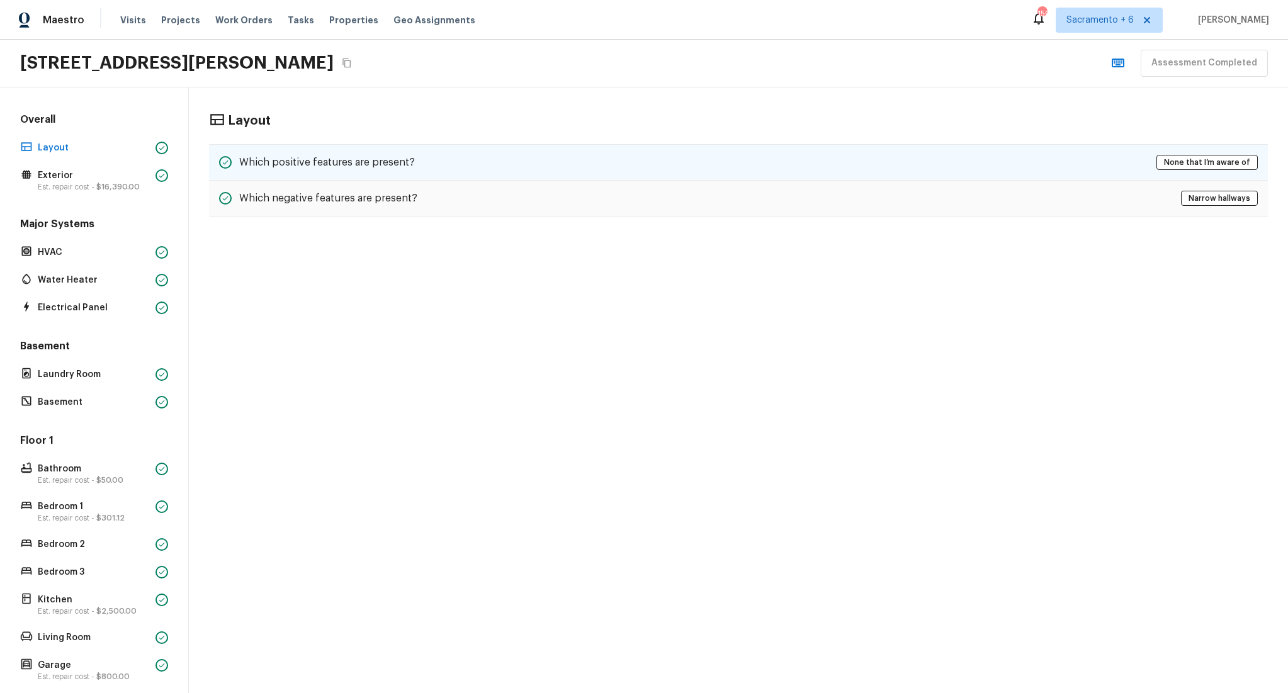
click at [391, 172] on div "Which positive features are present? None that I’m aware of" at bounding box center [738, 162] width 1059 height 37
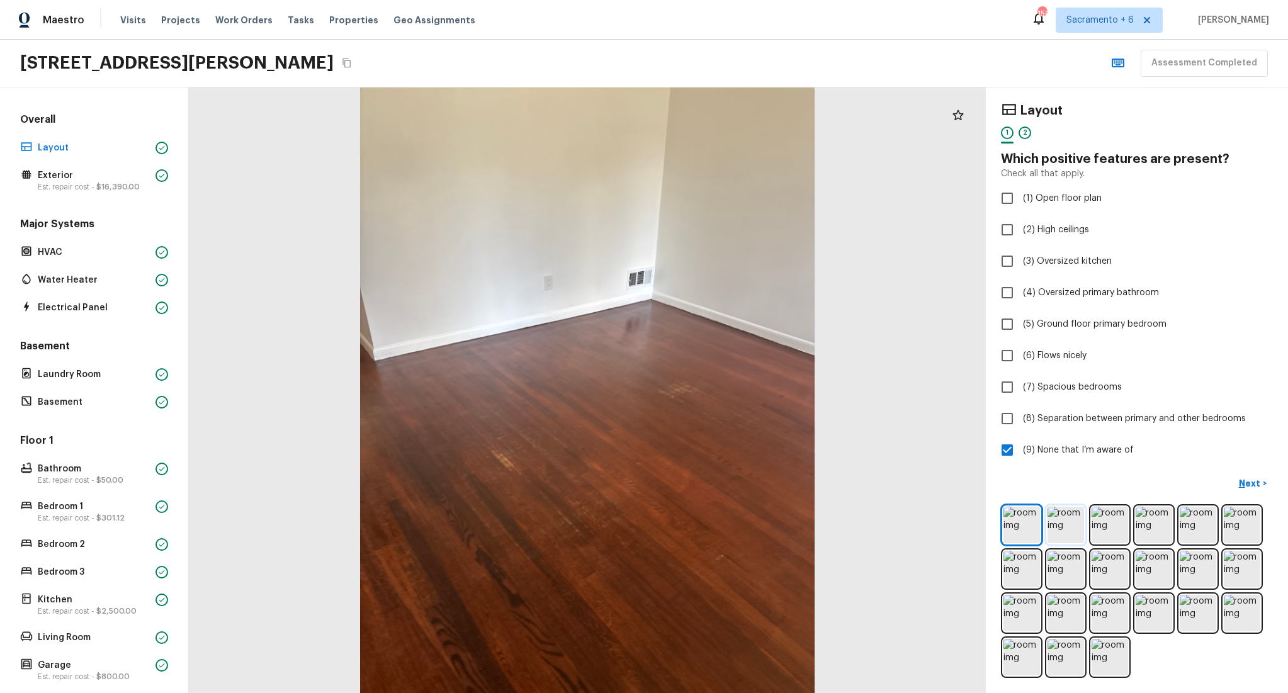
click at [1070, 527] on img at bounding box center [1066, 525] width 37 height 37
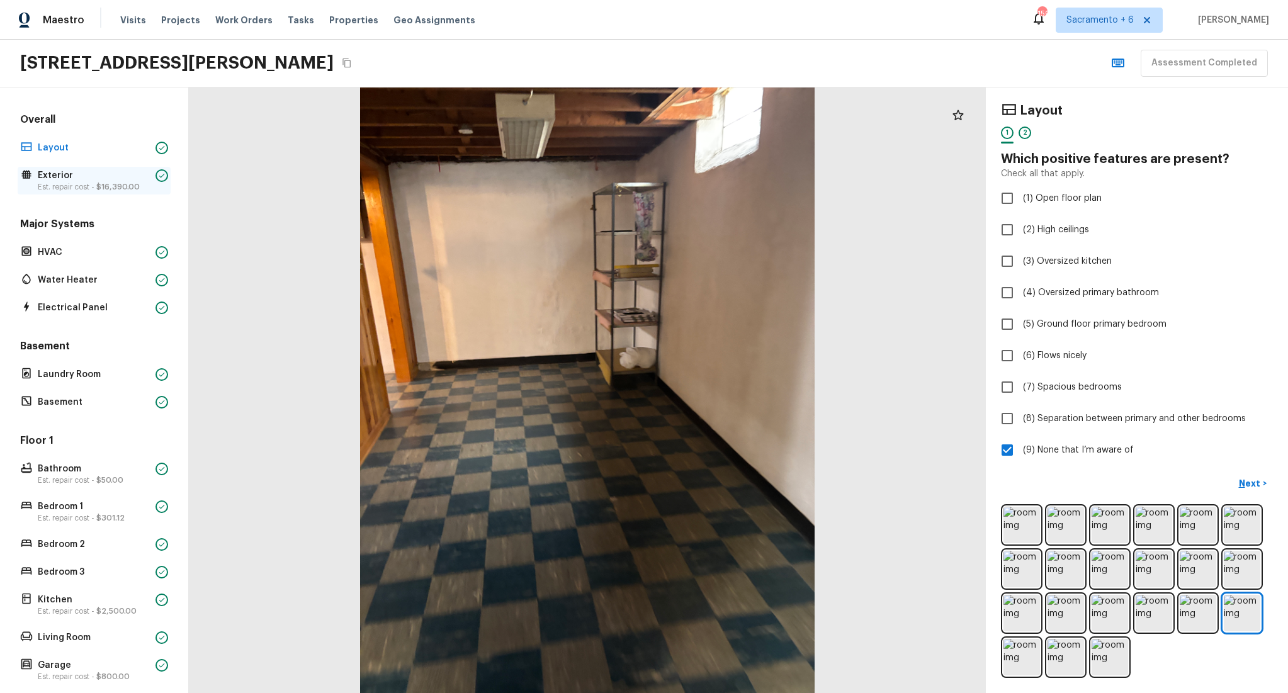
click at [93, 183] on p "Est. repair cost - $16,390.00" at bounding box center [94, 187] width 113 height 10
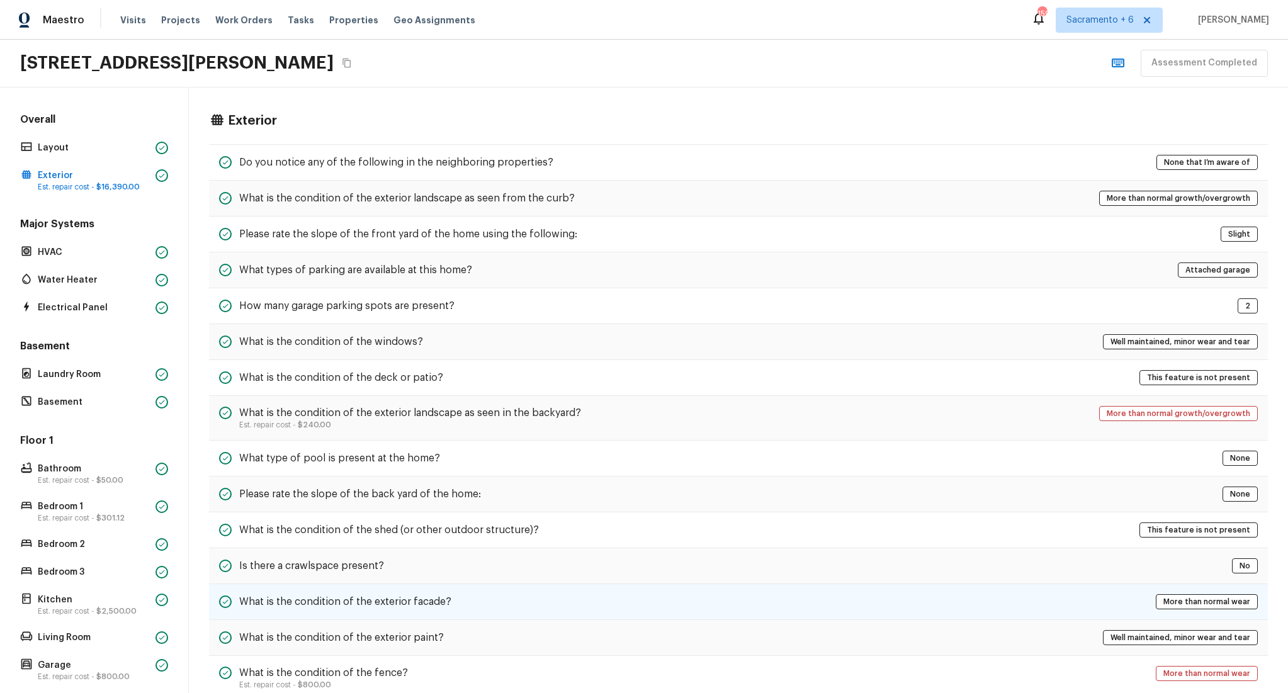
scroll to position [261, 0]
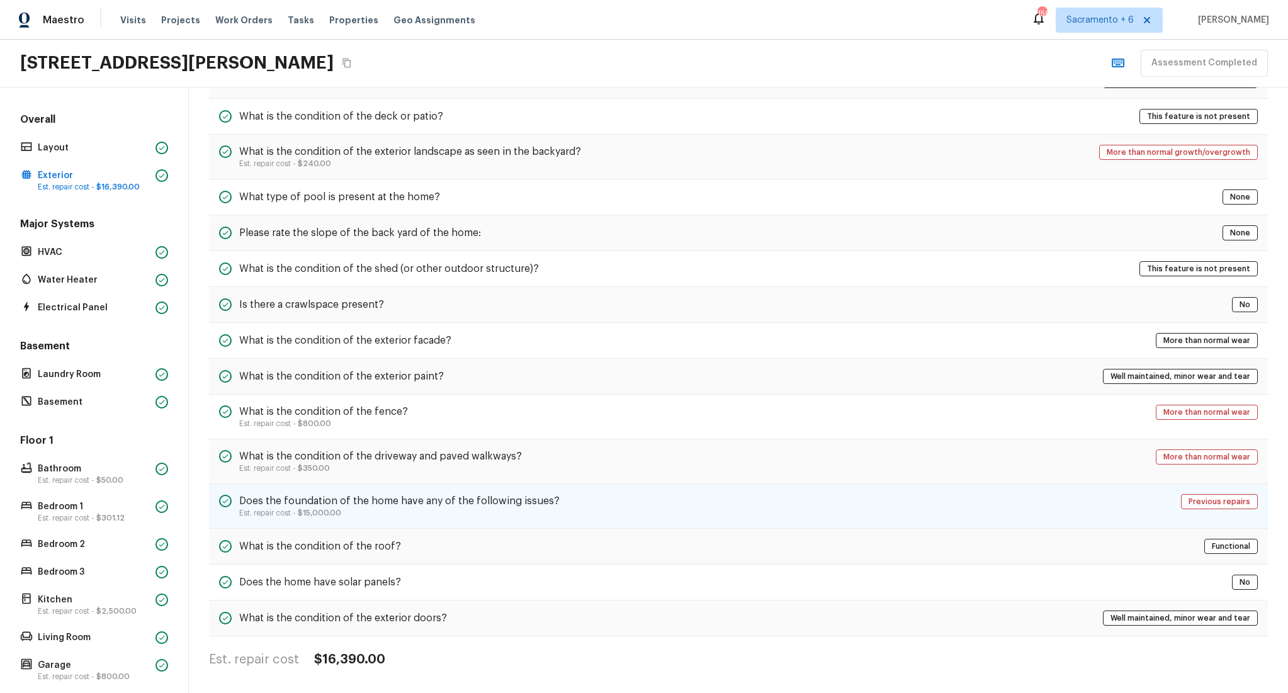
click at [482, 509] on p "Est. repair cost - $15,000.00" at bounding box center [399, 513] width 320 height 10
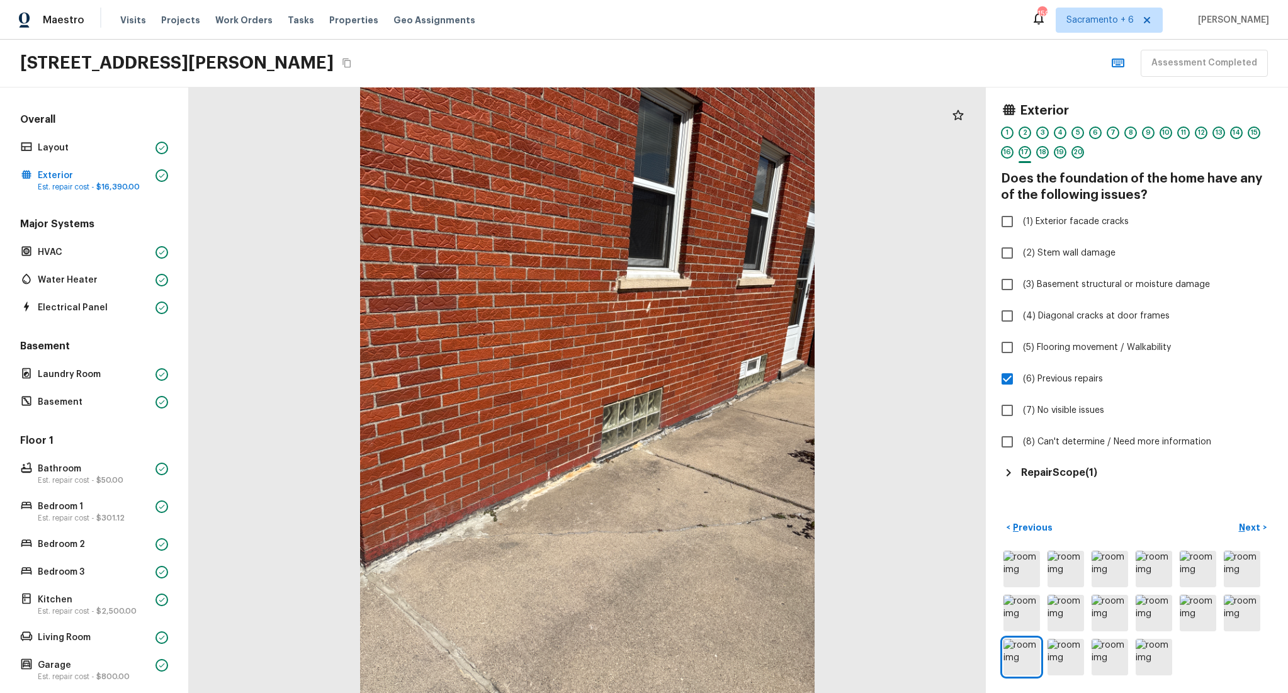
click at [1021, 473] on h5 "Repair Scope ( 1 )" at bounding box center [1059, 473] width 76 height 14
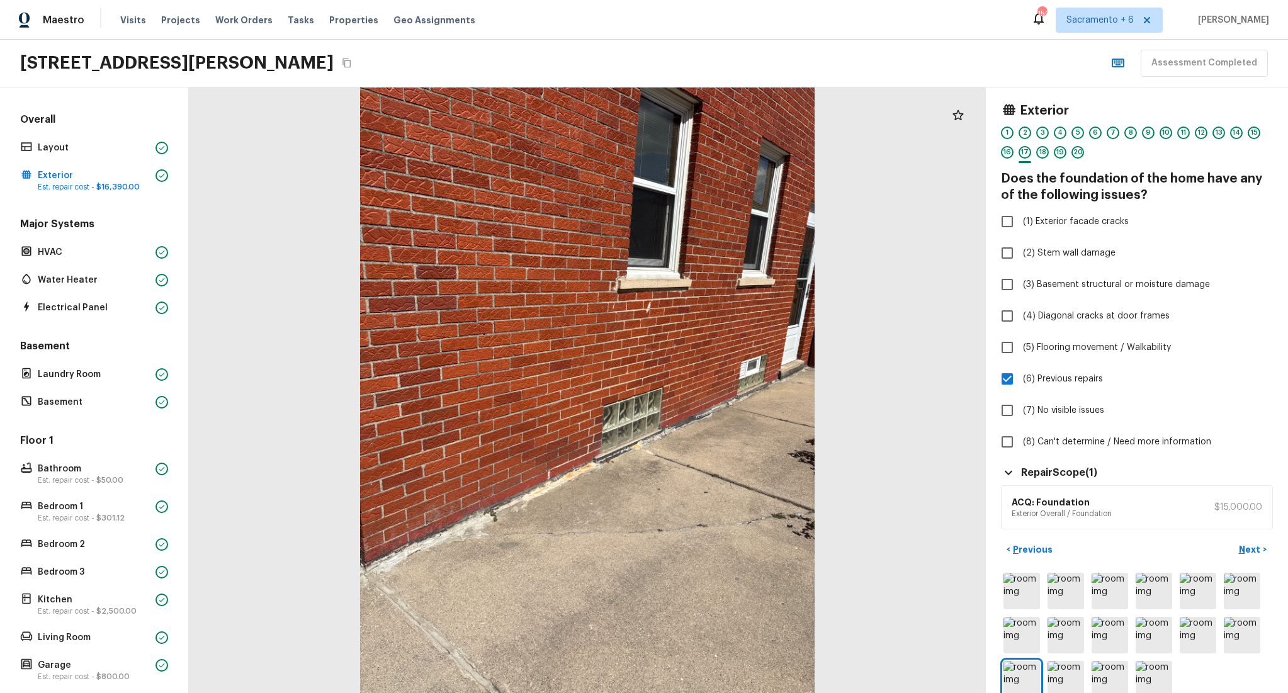
click at [1048, 502] on h6 "ACQ: Foundation" at bounding box center [1062, 502] width 100 height 13
click at [1051, 511] on p "Exterior Overall / Foundation" at bounding box center [1062, 514] width 100 height 10
click at [1229, 508] on p "$15,000.00" at bounding box center [1238, 507] width 48 height 13
click at [1071, 674] on img at bounding box center [1066, 679] width 37 height 37
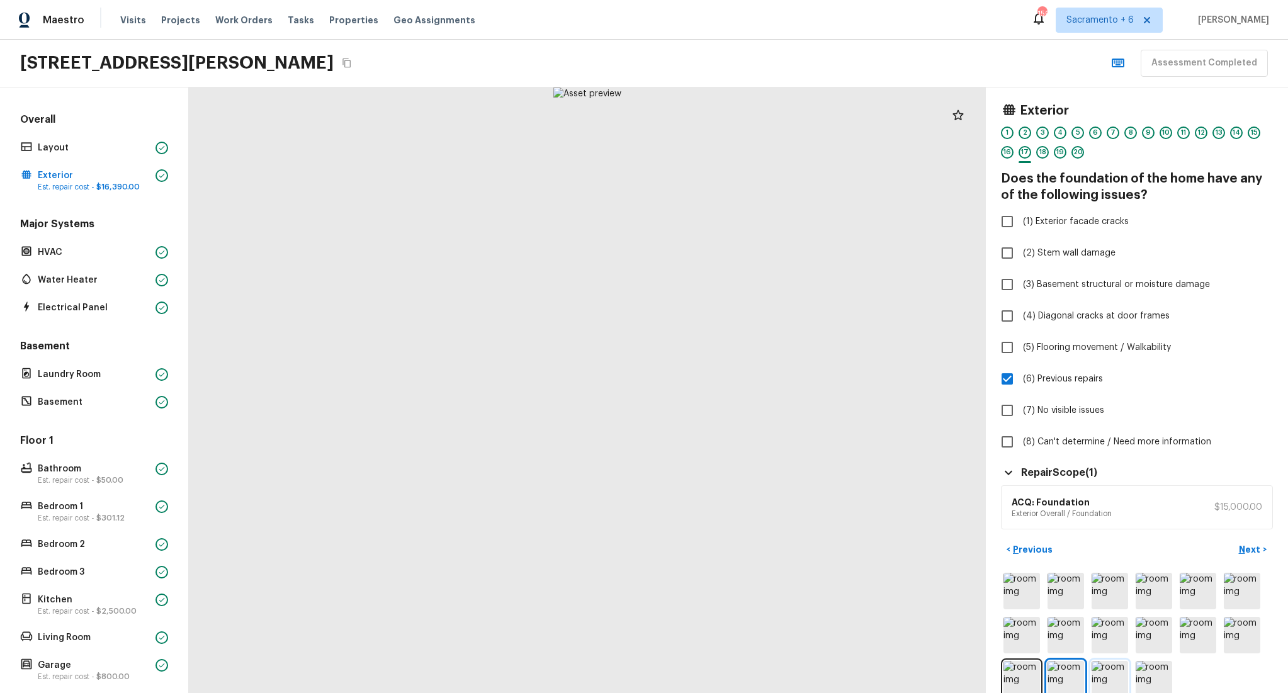
click at [1096, 676] on img at bounding box center [1110, 679] width 37 height 37
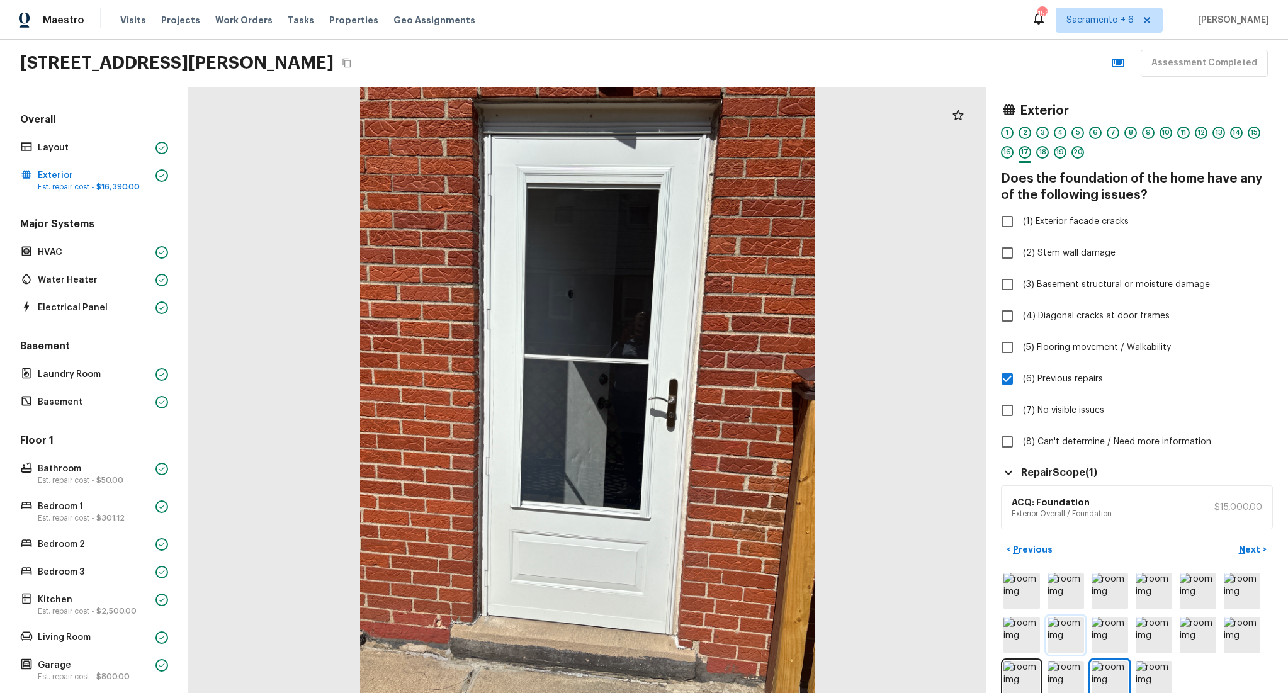
scroll to position [22, 0]
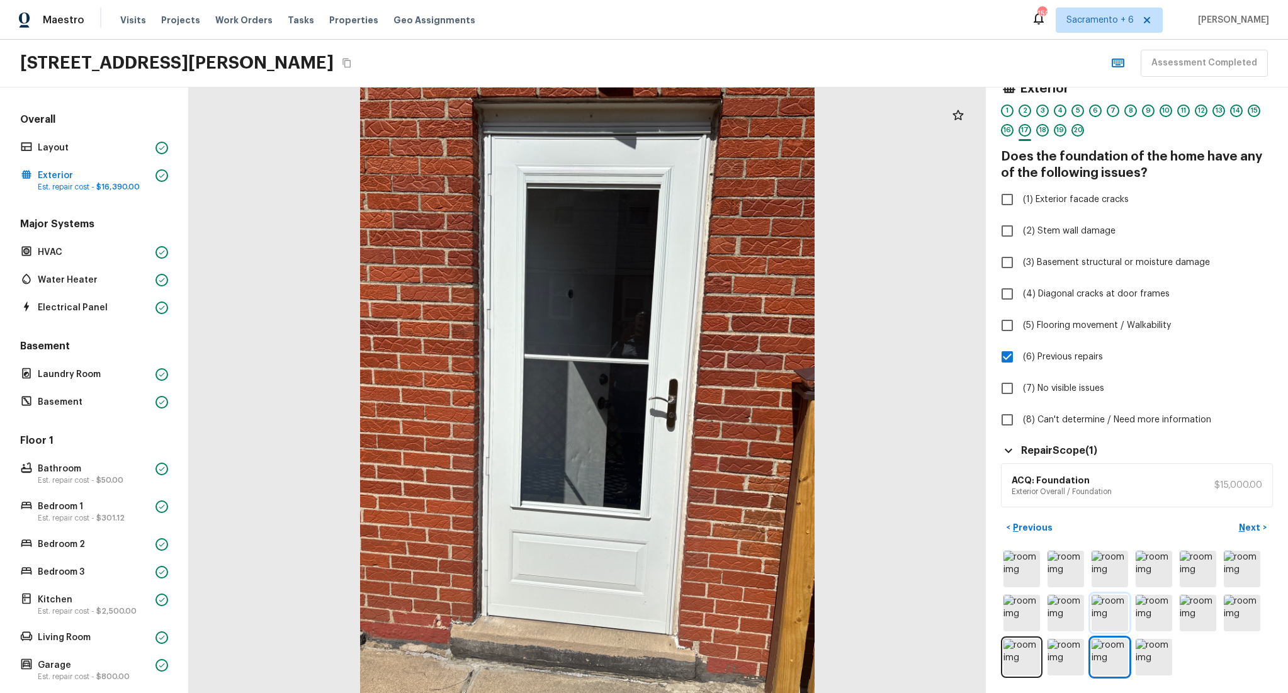
click at [1113, 613] on img at bounding box center [1110, 613] width 37 height 37
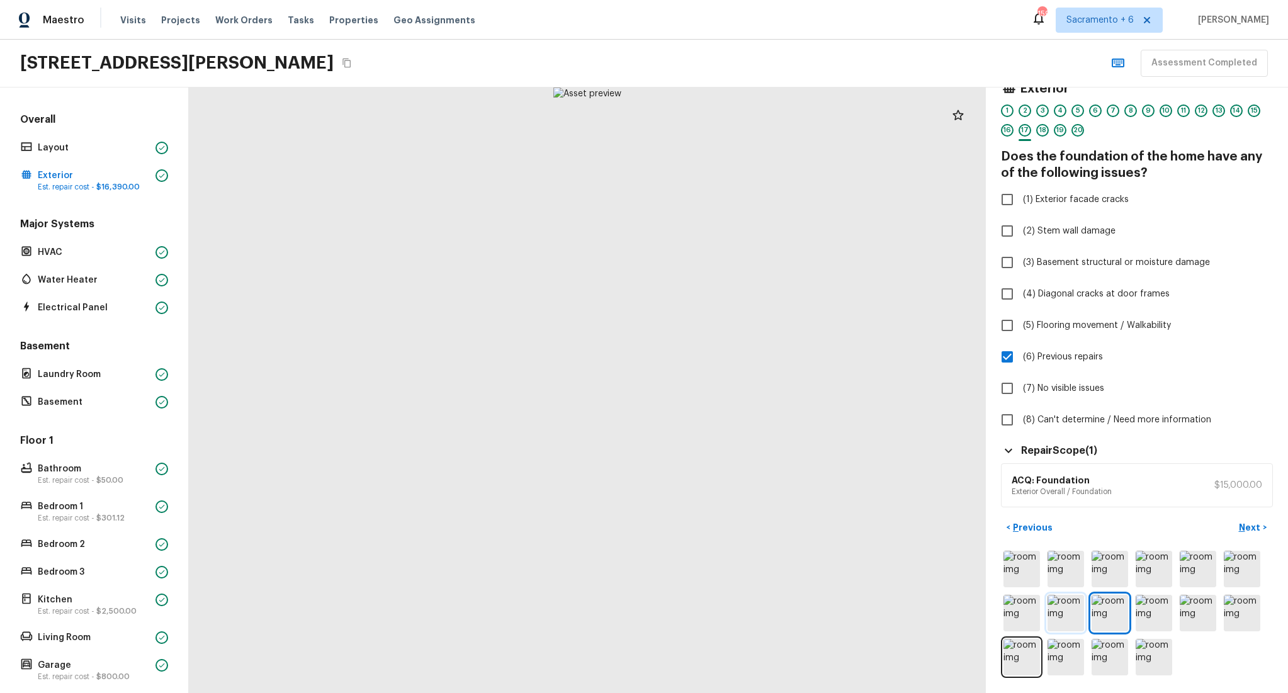
click at [1068, 608] on img at bounding box center [1066, 613] width 37 height 37
click at [1068, 563] on img at bounding box center [1066, 569] width 37 height 37
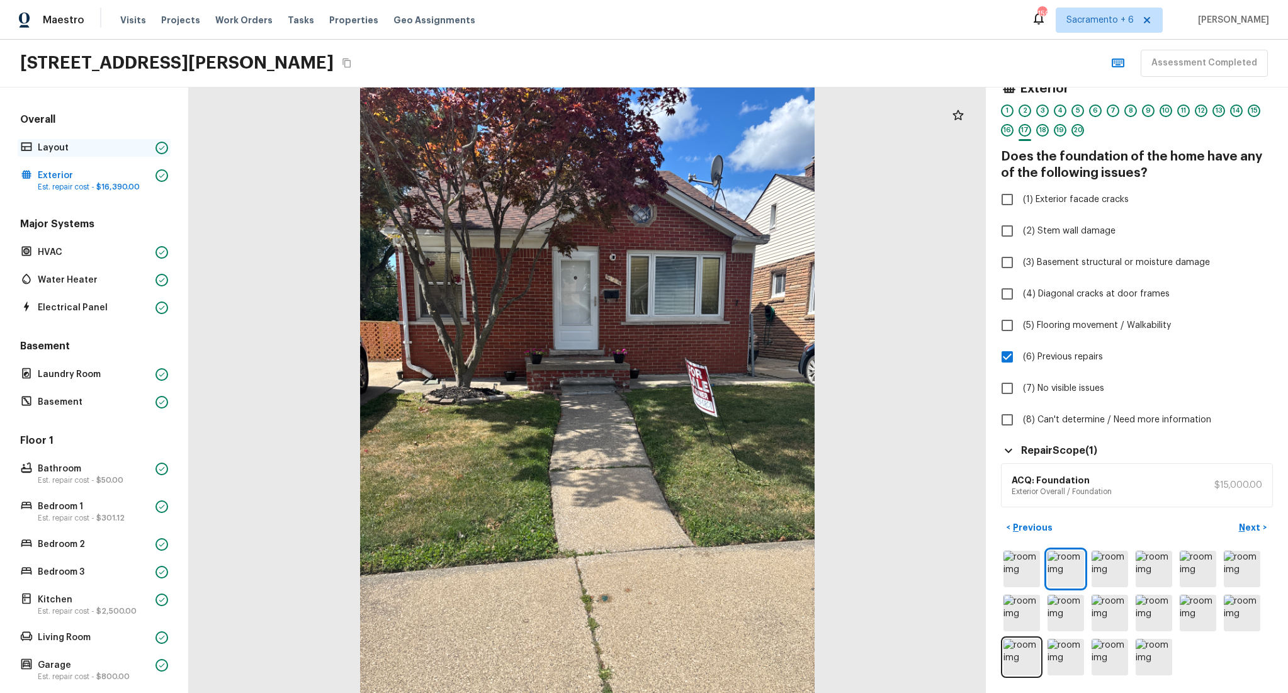
click at [45, 155] on div "Layout" at bounding box center [94, 148] width 153 height 18
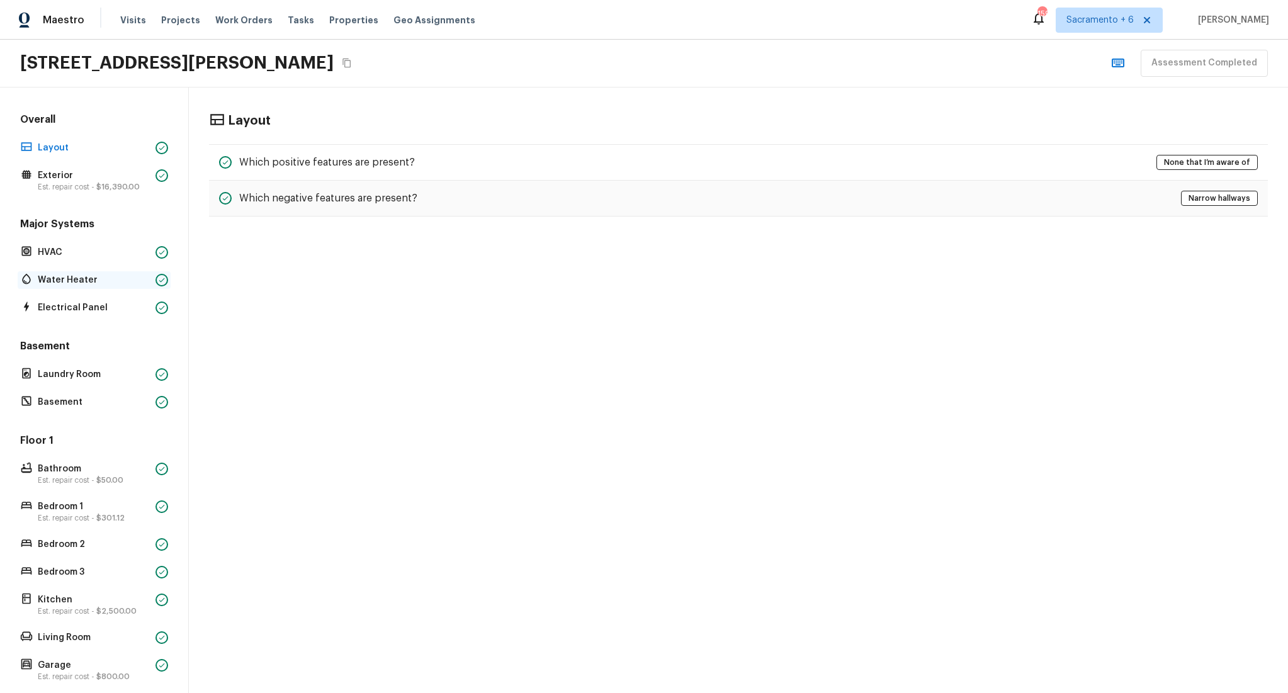
scroll to position [130, 0]
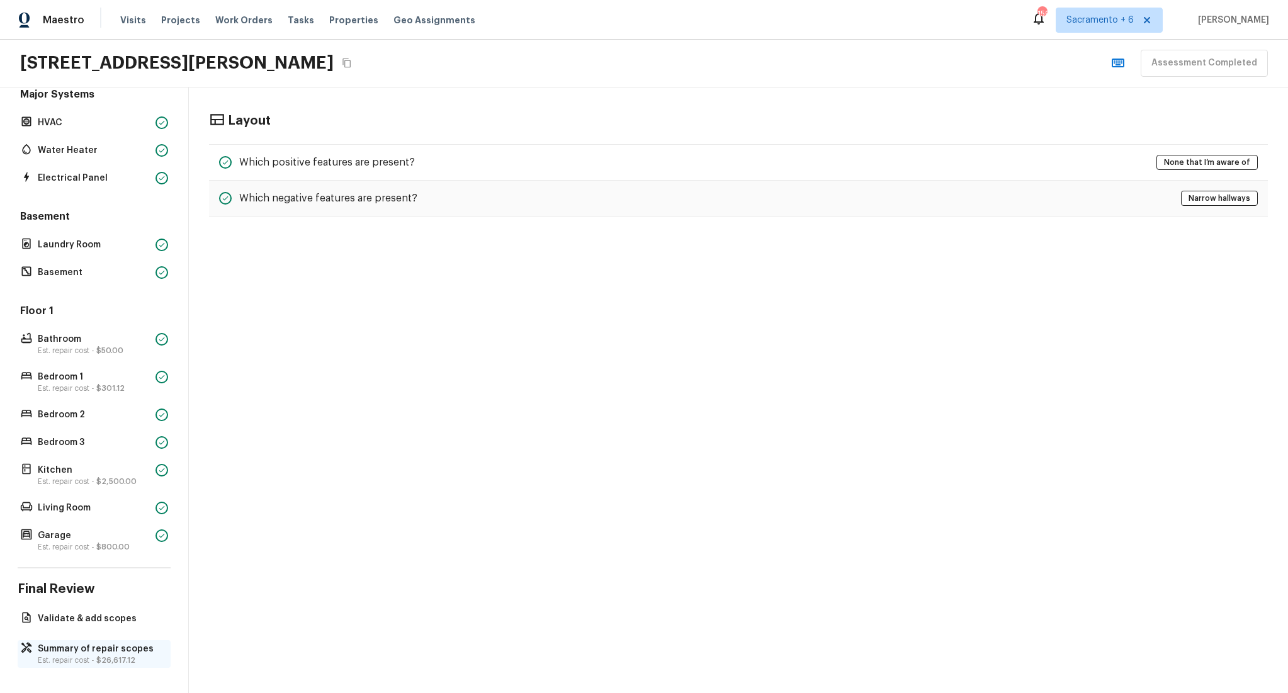
click at [117, 645] on p "Summary of repair scopes" at bounding box center [100, 649] width 125 height 13
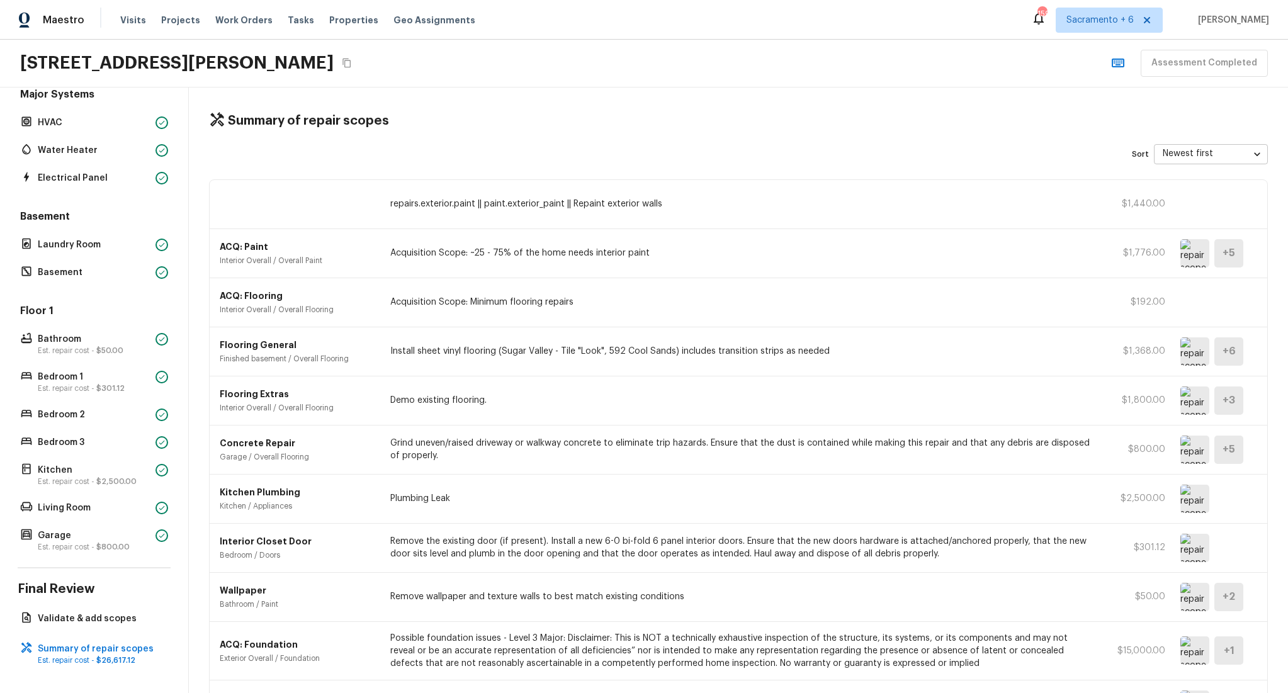
scroll to position [191, 0]
